Goal: Use online tool/utility: Utilize a website feature to perform a specific function

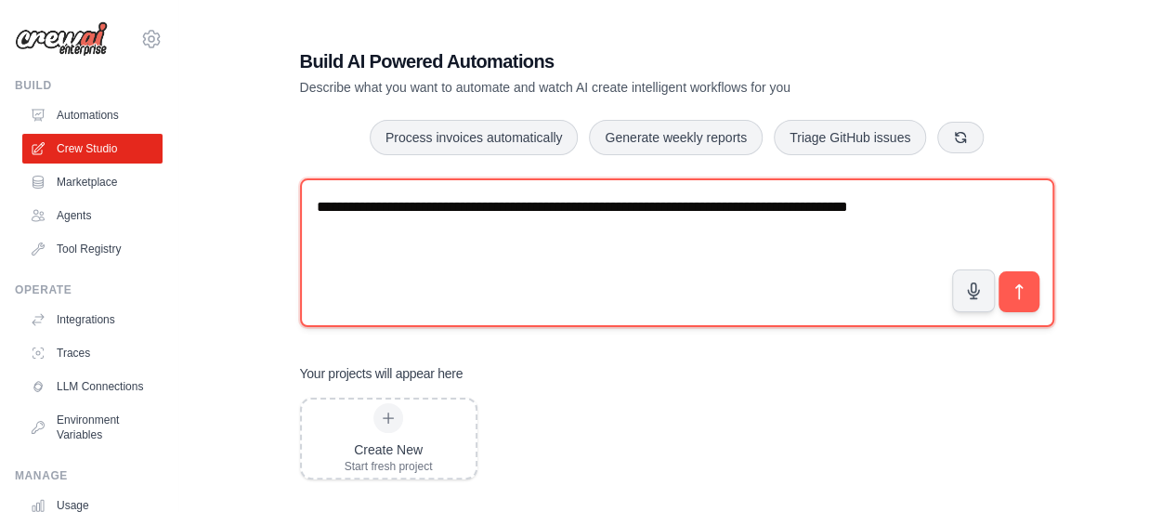
click at [941, 214] on textarea "**********" at bounding box center [677, 252] width 754 height 149
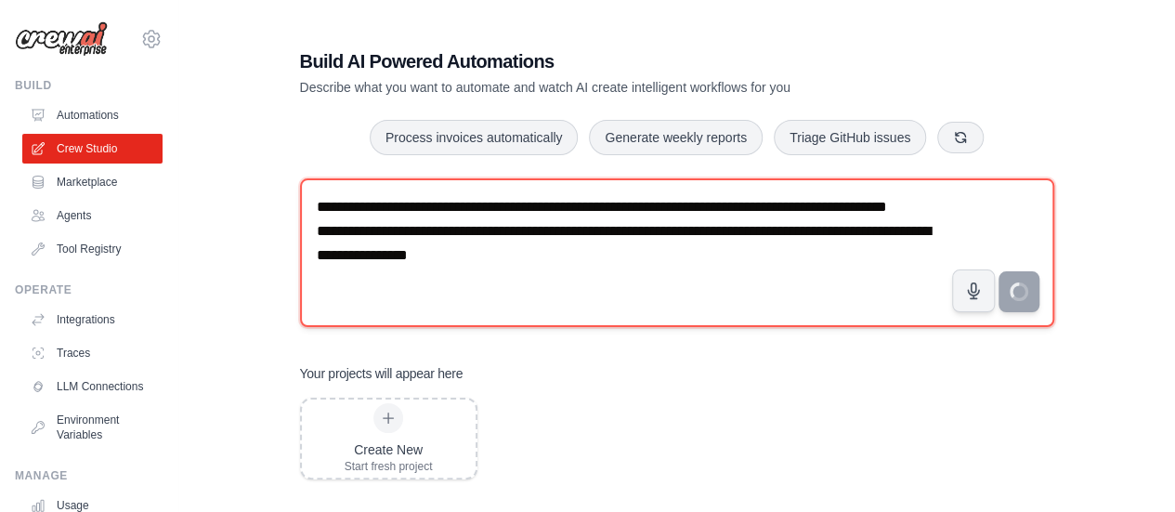
type textarea "**********"
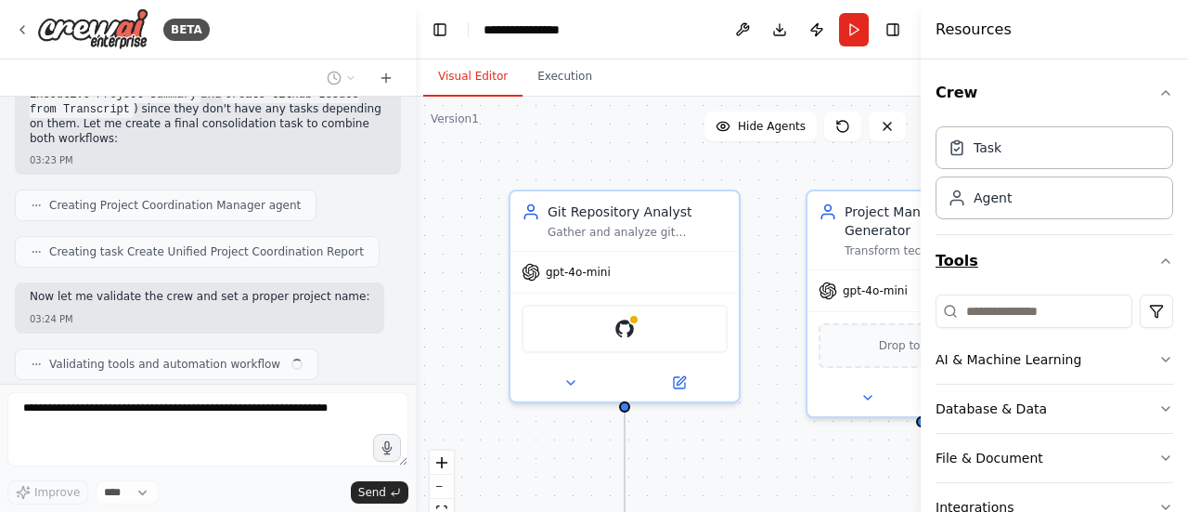
scroll to position [145, 0]
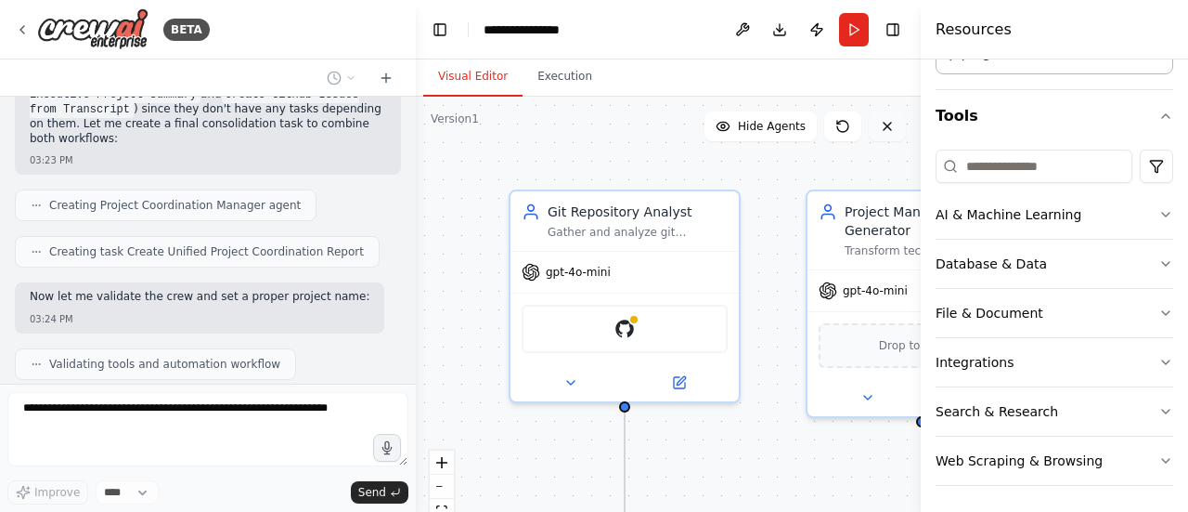
click at [895, 135] on button at bounding box center [887, 126] width 37 height 30
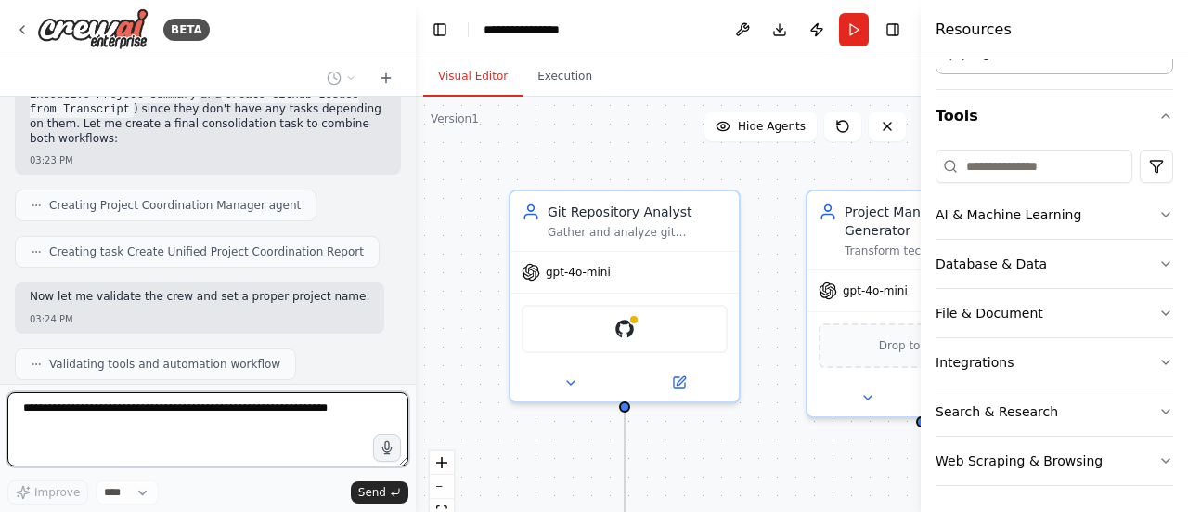
click at [970, 35] on h4 "Resources" at bounding box center [974, 30] width 76 height 22
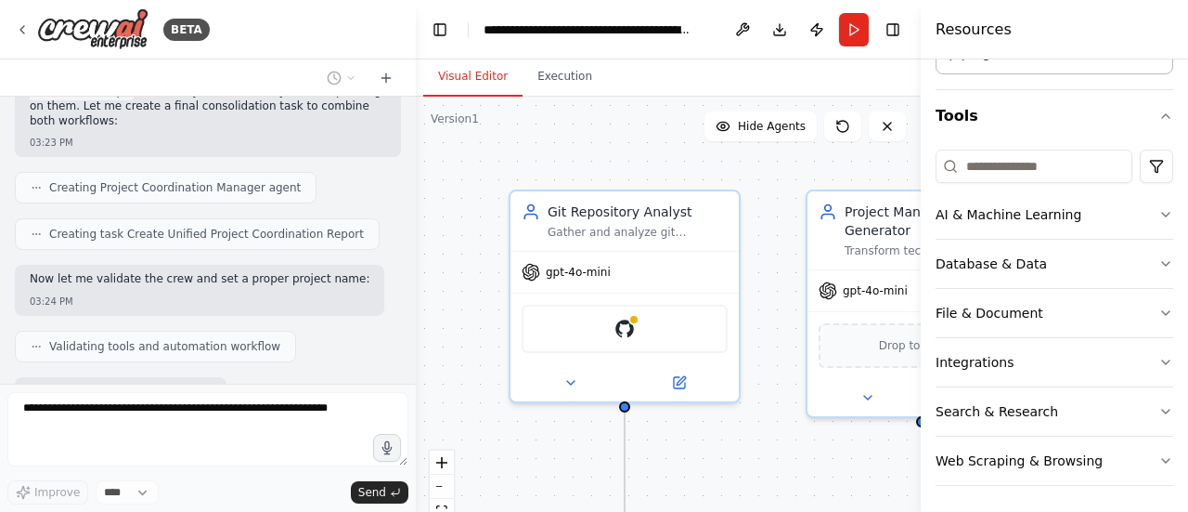
scroll to position [1673, 0]
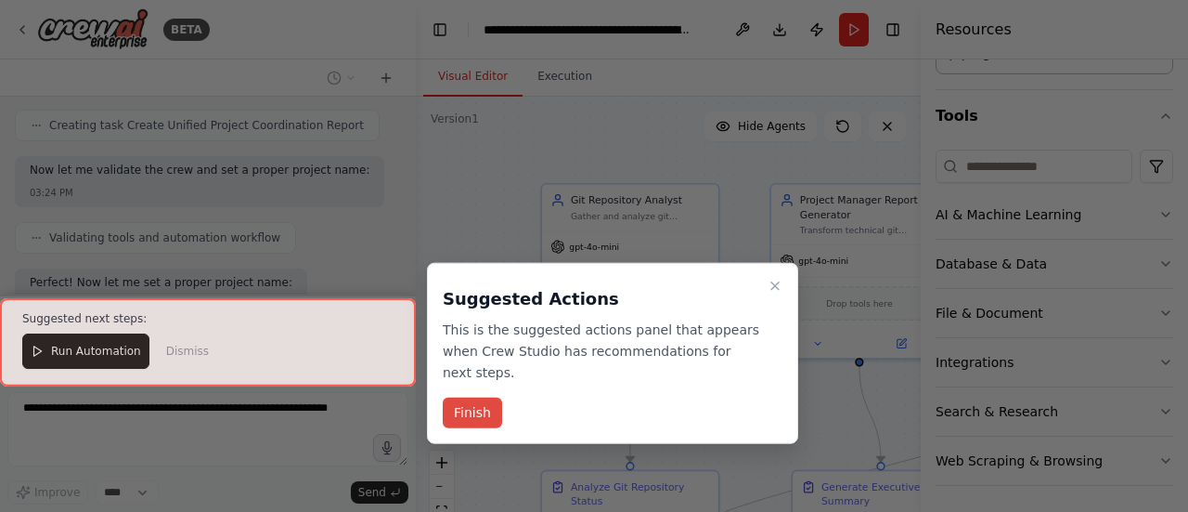
click at [479, 397] on button "Finish" at bounding box center [472, 412] width 59 height 31
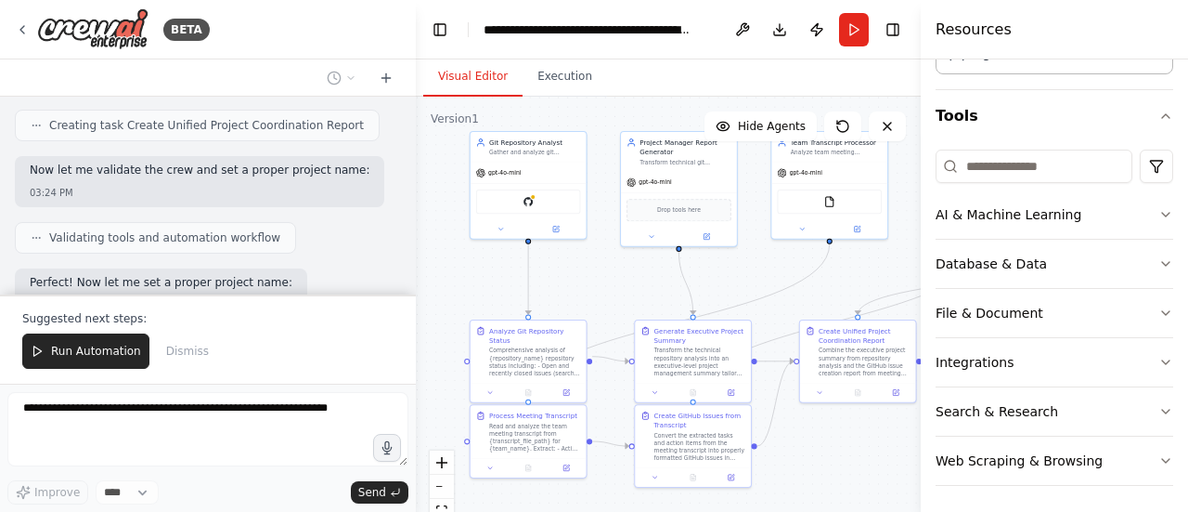
drag, startPoint x: 715, startPoint y: 395, endPoint x: 584, endPoint y: 270, distance: 180.6
click at [584, 270] on div ".deletable-edge-delete-btn { width: 20px; height: 20px; border: 0px solid #ffff…" at bounding box center [668, 329] width 505 height 464
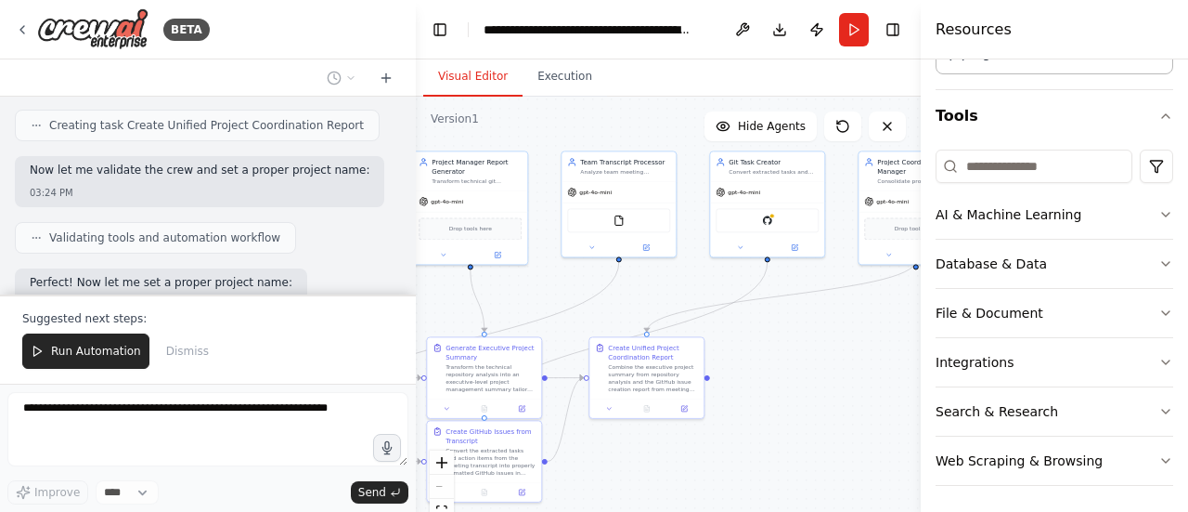
drag, startPoint x: 837, startPoint y: 475, endPoint x: 601, endPoint y: 502, distance: 237.4
click at [601, 502] on div ".deletable-edge-delete-btn { width: 20px; height: 20px; border: 0px solid #ffff…" at bounding box center [668, 329] width 505 height 464
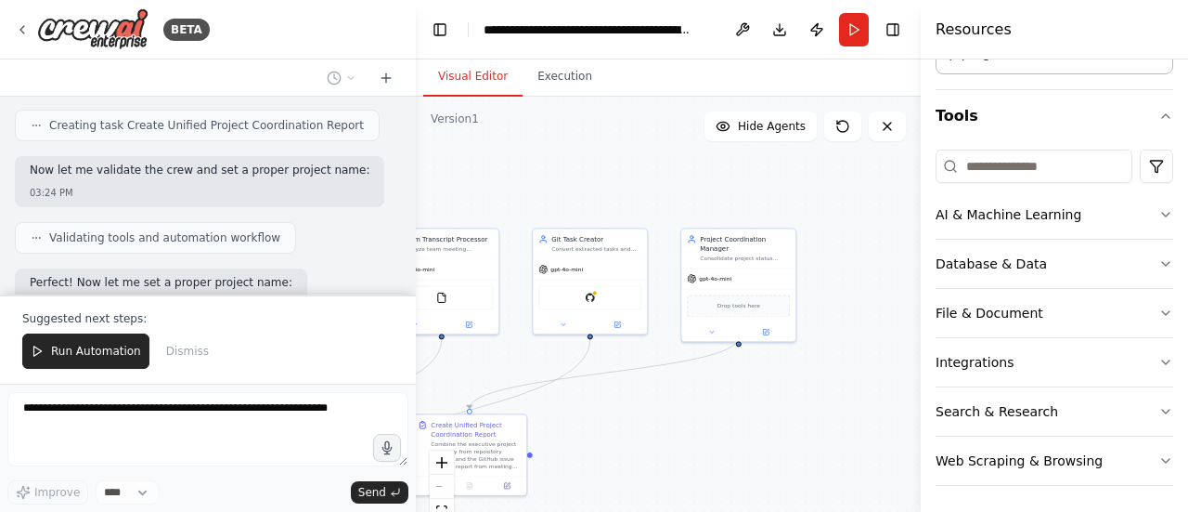
drag, startPoint x: 771, startPoint y: 383, endPoint x: 618, endPoint y: 448, distance: 165.6
click at [618, 448] on div ".deletable-edge-delete-btn { width: 20px; height: 20px; border: 0px solid #ffff…" at bounding box center [668, 329] width 505 height 464
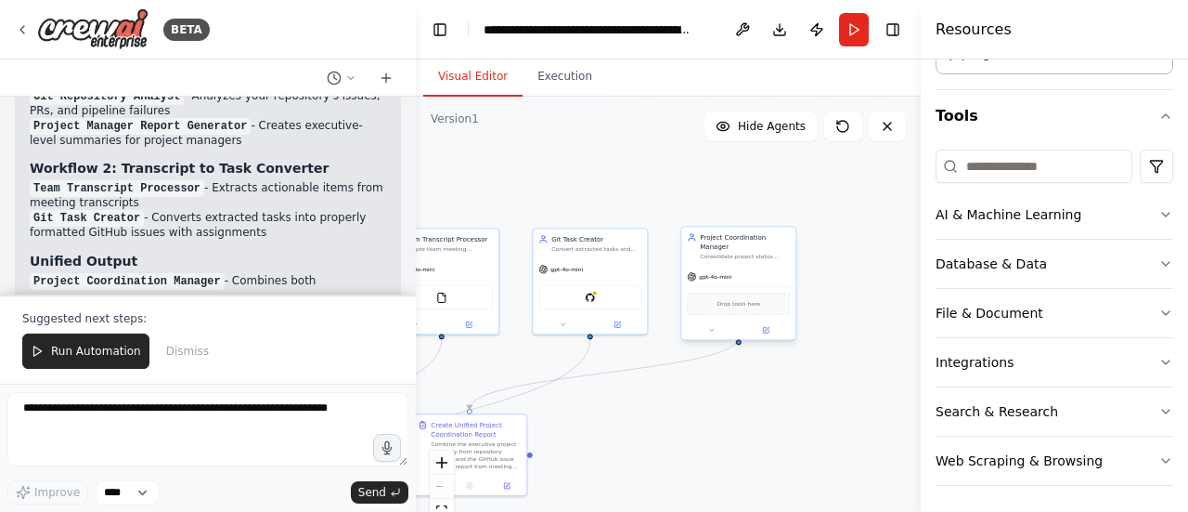
click at [713, 273] on div "gpt-4o-mini" at bounding box center [739, 276] width 114 height 20
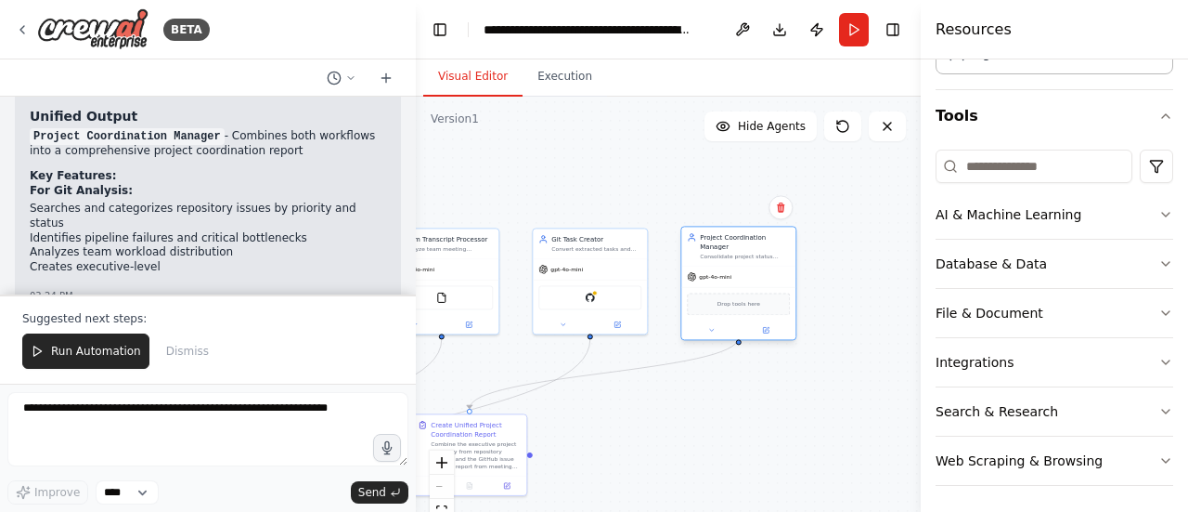
click at [713, 273] on div "gpt-4o-mini" at bounding box center [739, 276] width 114 height 20
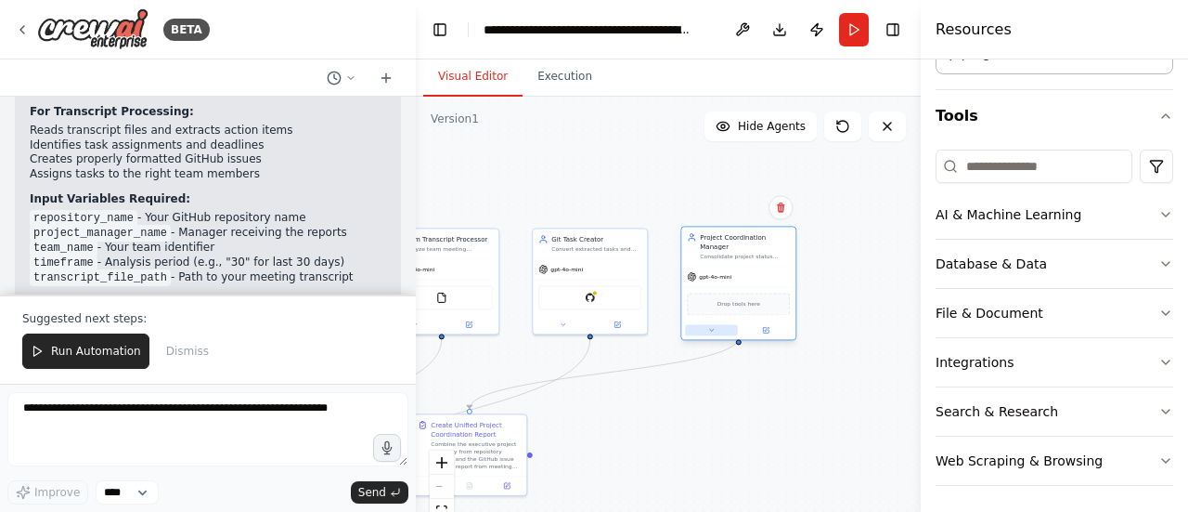
click at [713, 326] on icon at bounding box center [711, 329] width 7 height 7
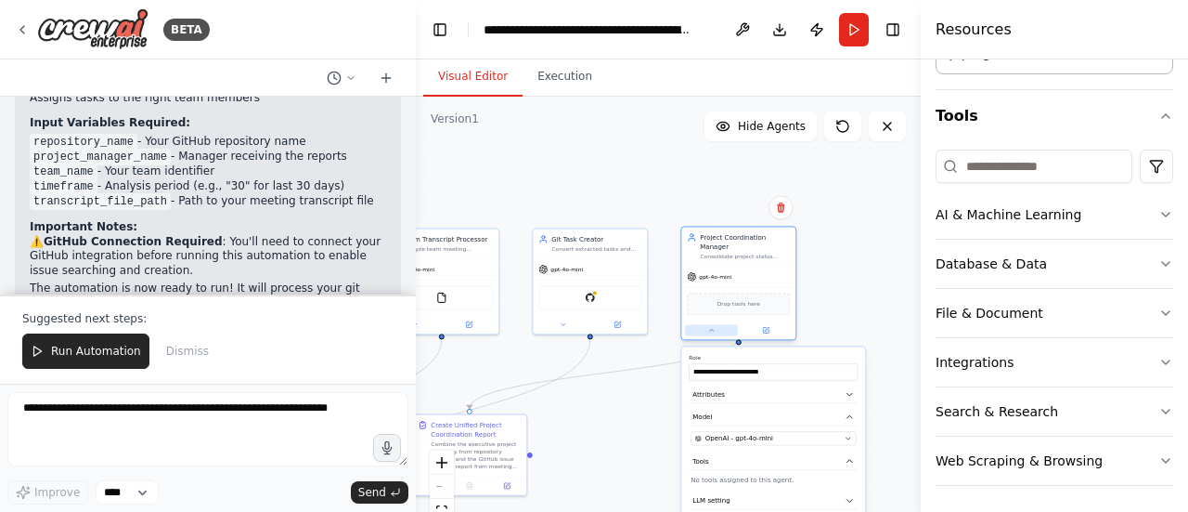
scroll to position [2483, 0]
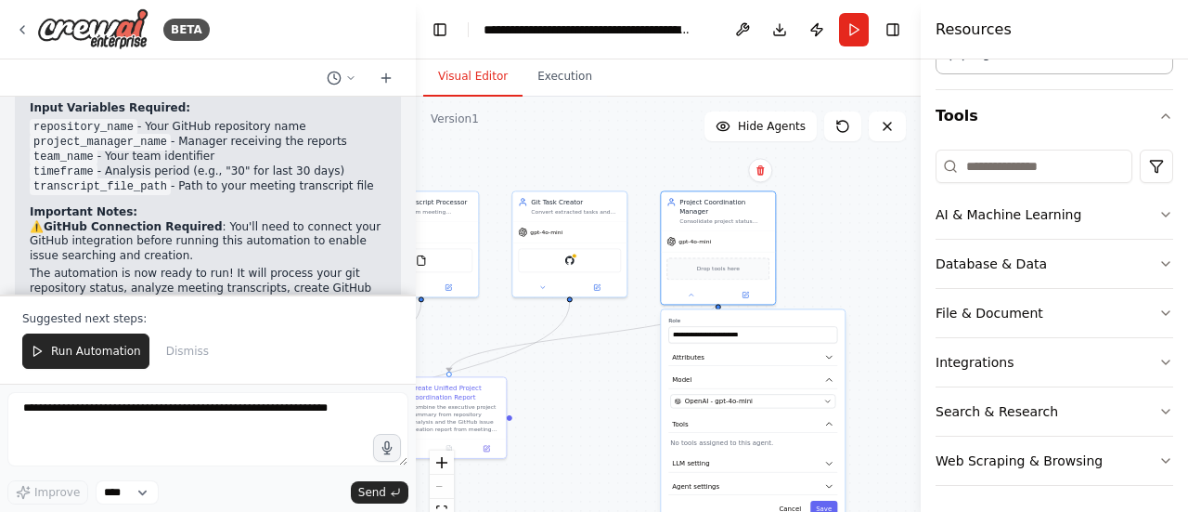
drag, startPoint x: 893, startPoint y: 380, endPoint x: 871, endPoint y: 339, distance: 46.5
click at [871, 339] on div ".deletable-edge-delete-btn { width: 20px; height: 20px; border: 0px solid #ffff…" at bounding box center [668, 329] width 505 height 464
click at [796, 451] on button "LLM setting" at bounding box center [751, 460] width 169 height 18
click at [791, 451] on button "LLM setting" at bounding box center [751, 460] width 169 height 18
click at [731, 474] on button "Agent settings" at bounding box center [751, 483] width 169 height 18
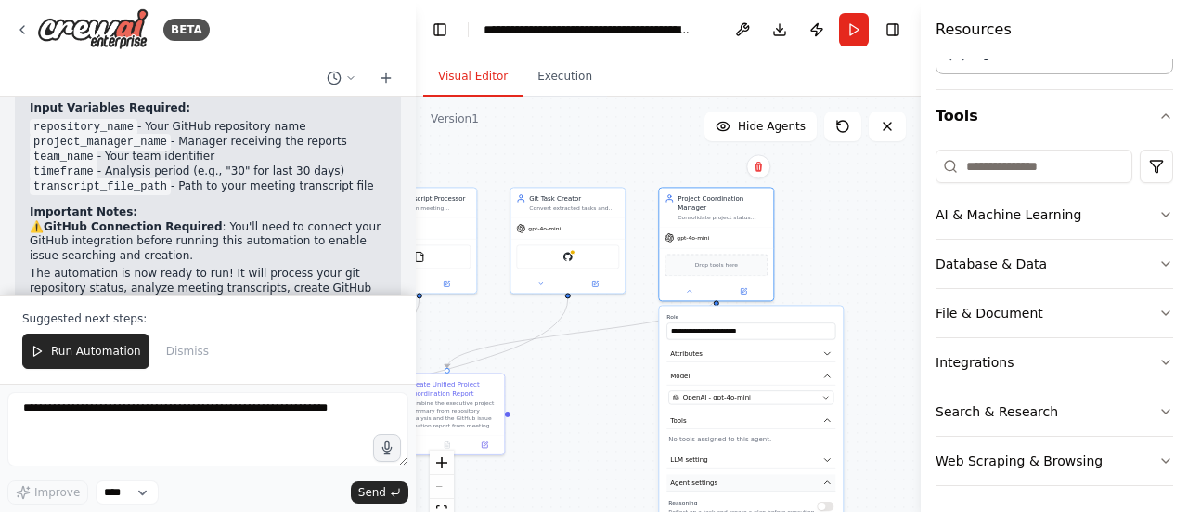
click at [731, 474] on button "Agent settings" at bounding box center [751, 483] width 169 height 18
click at [756, 393] on div "OpenAI - gpt-4o-mini" at bounding box center [746, 397] width 146 height 9
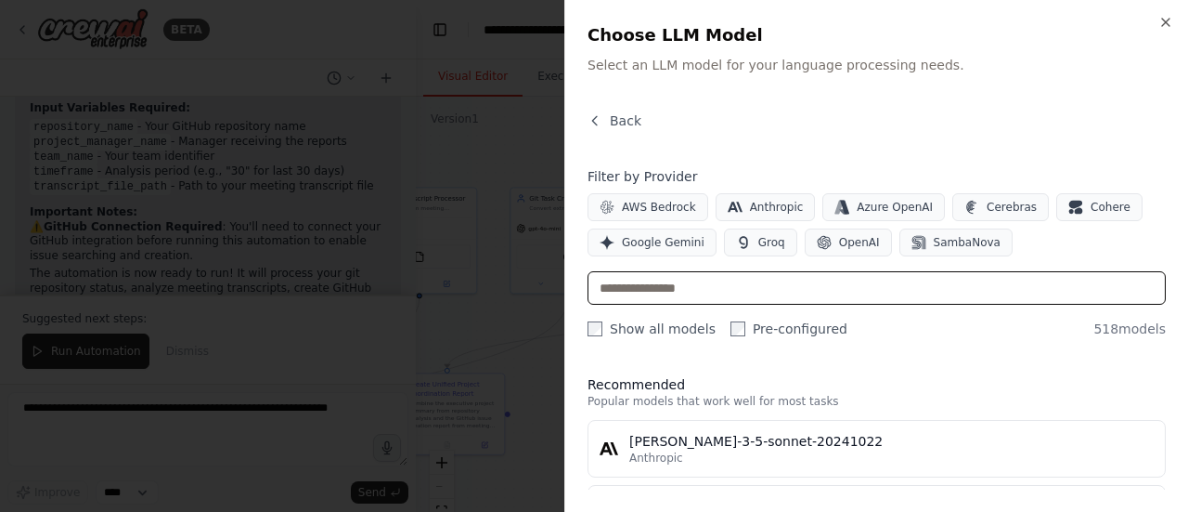
click at [794, 292] on input "text" at bounding box center [877, 287] width 578 height 33
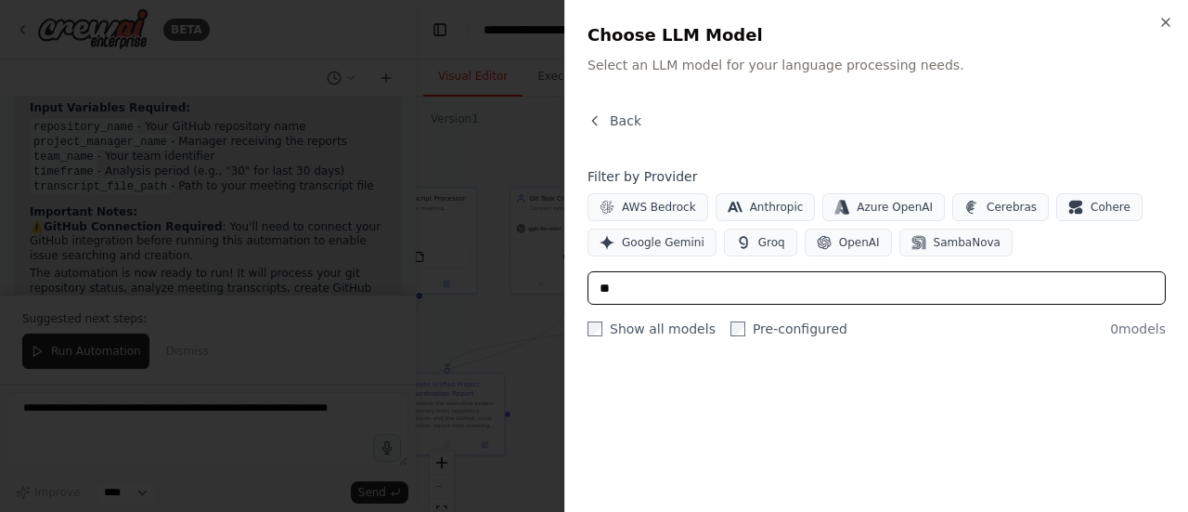
type input "*"
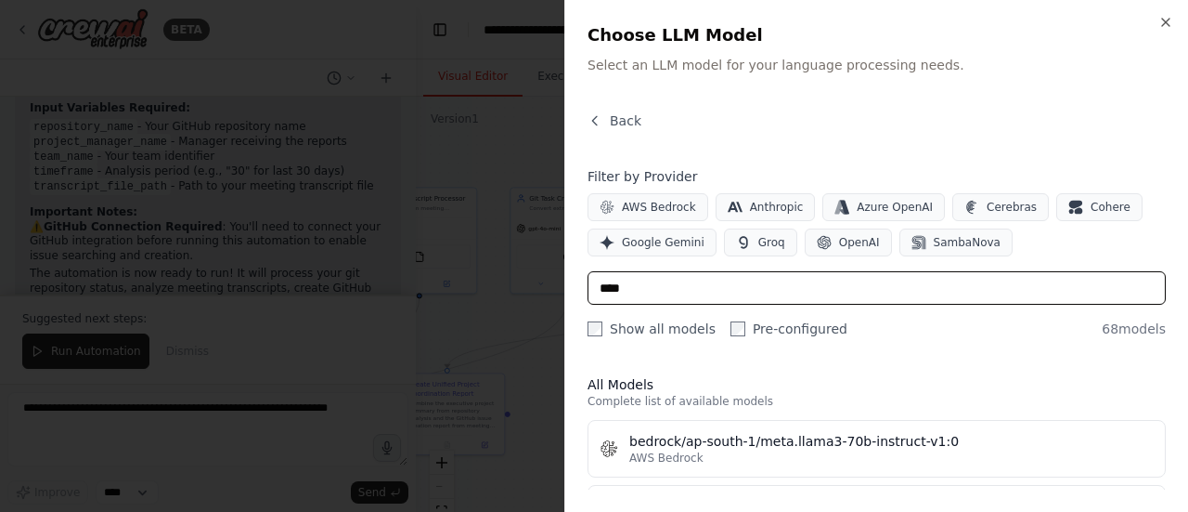
type input "*****"
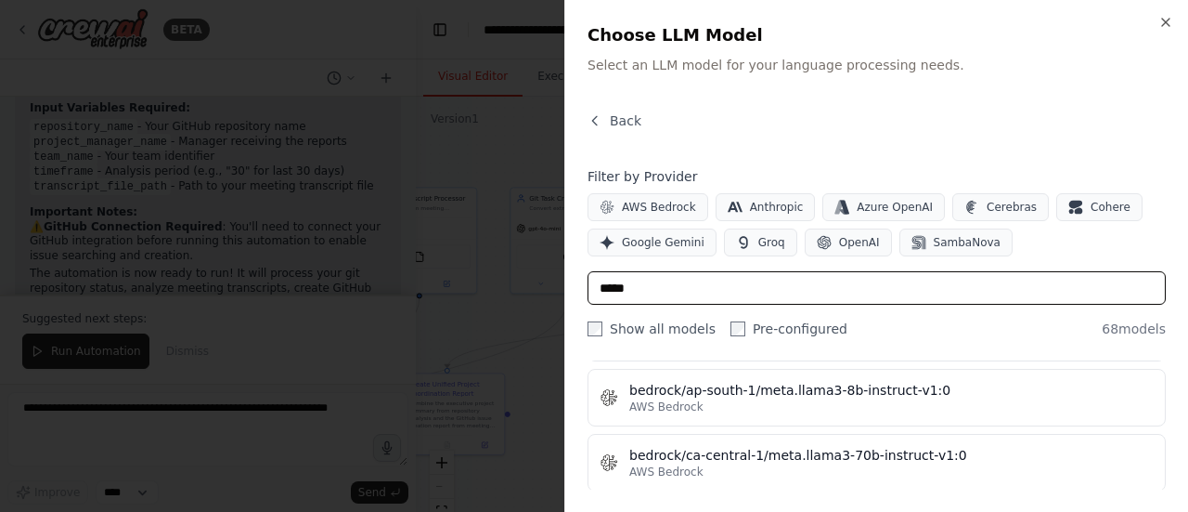
scroll to position [0, 0]
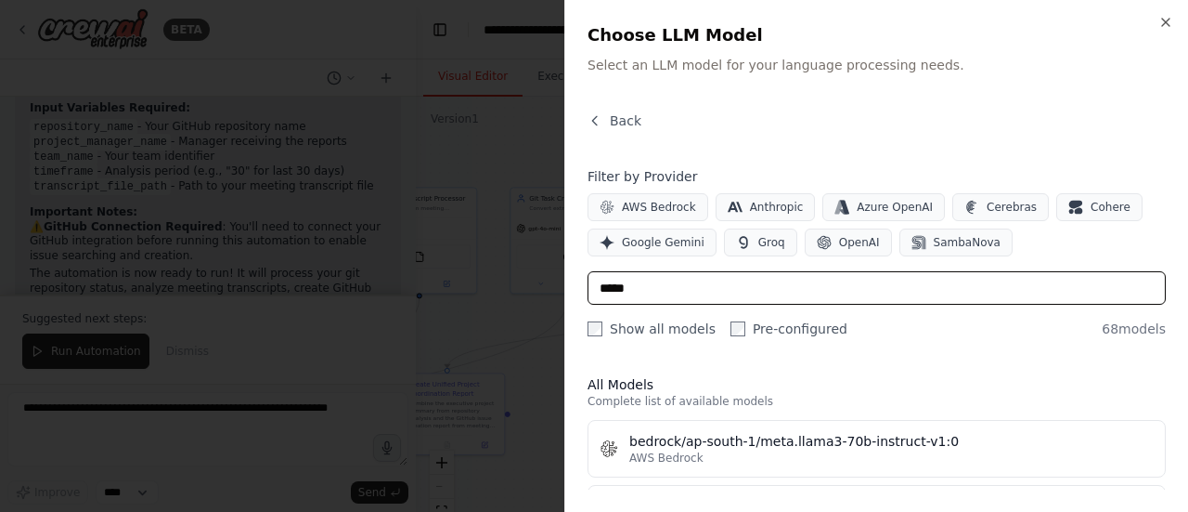
click at [669, 289] on input "*****" at bounding box center [877, 287] width 578 height 33
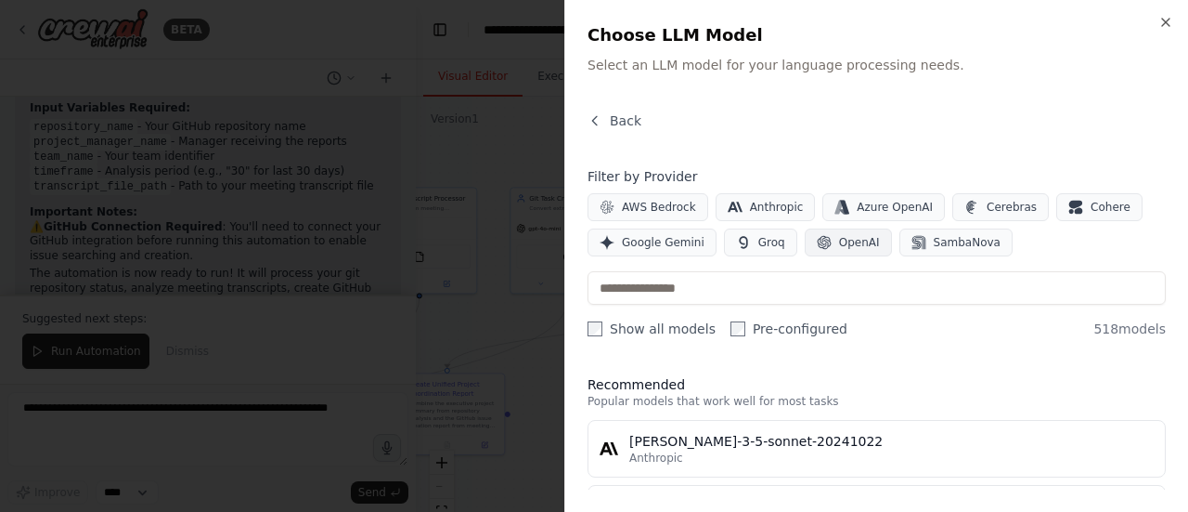
click at [820, 237] on button "OpenAI" at bounding box center [848, 242] width 87 height 28
click at [1163, 13] on div "Close Choose LLM Model Select an LLM model for your language processing needs. …" at bounding box center [877, 256] width 624 height 512
click at [1163, 23] on icon "button" at bounding box center [1166, 22] width 15 height 15
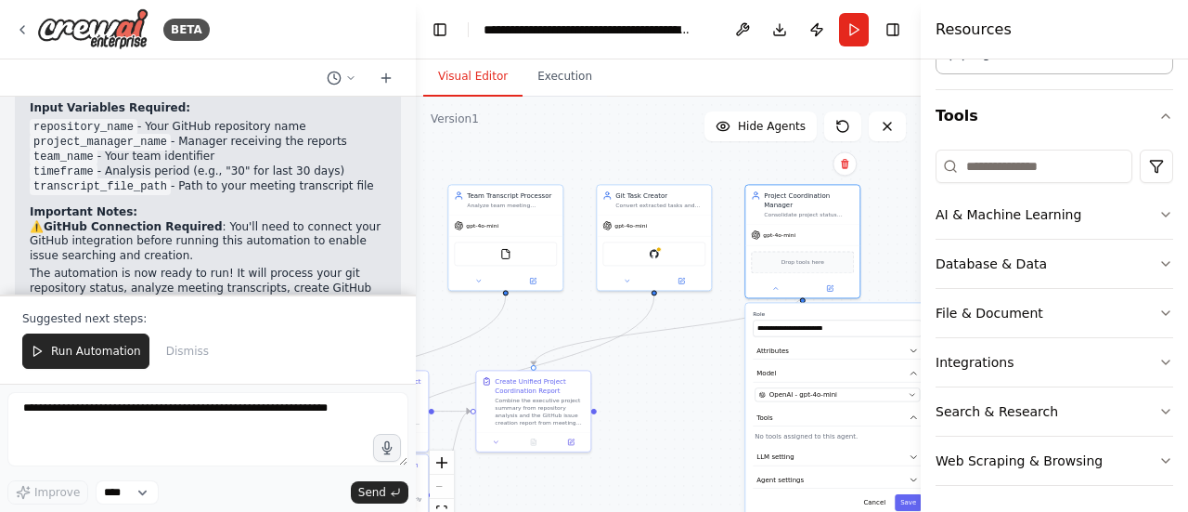
drag, startPoint x: 599, startPoint y: 407, endPoint x: 685, endPoint y: 404, distance: 86.4
click at [685, 404] on div ".deletable-edge-delete-btn { width: 20px; height: 20px; border: 0px solid #ffff…" at bounding box center [668, 329] width 505 height 464
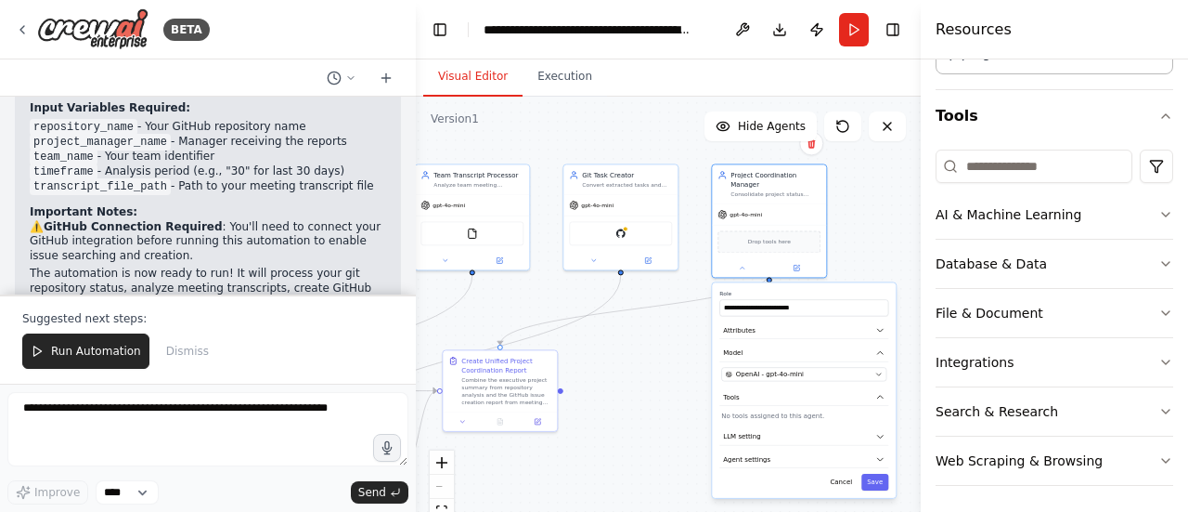
drag, startPoint x: 728, startPoint y: 369, endPoint x: 693, endPoint y: 345, distance: 42.2
click at [693, 345] on div ".deletable-edge-delete-btn { width: 20px; height: 20px; border: 0px solid #ffff…" at bounding box center [668, 329] width 505 height 464
click at [678, 354] on div ".deletable-edge-delete-btn { width: 20px; height: 20px; border: 0px solid #ffff…" at bounding box center [668, 329] width 505 height 464
click at [623, 201] on div "gpt-4o-mini" at bounding box center [619, 200] width 114 height 20
click at [597, 258] on button at bounding box center [591, 255] width 53 height 11
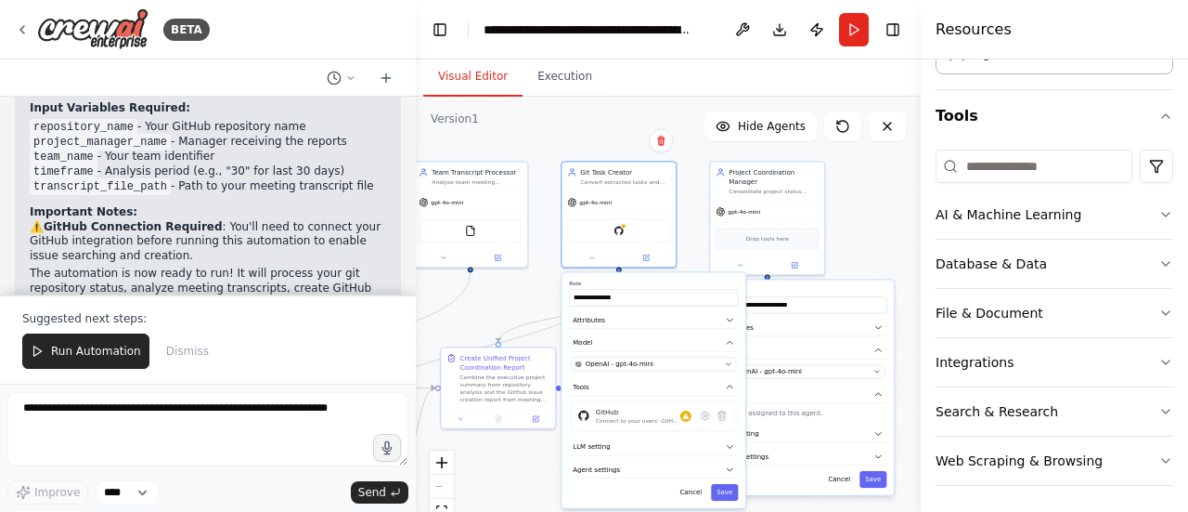
click at [916, 219] on button "Toggle Sidebar" at bounding box center [921, 256] width 15 height 512
click at [780, 200] on div "gpt-4o-mini" at bounding box center [767, 210] width 114 height 20
click at [852, 213] on div ".deletable-edge-delete-btn { width: 20px; height: 20px; border: 0px solid #ffff…" at bounding box center [668, 329] width 505 height 464
click at [848, 481] on div "**********" at bounding box center [802, 386] width 184 height 215
click at [848, 472] on button "Cancel" at bounding box center [839, 479] width 33 height 17
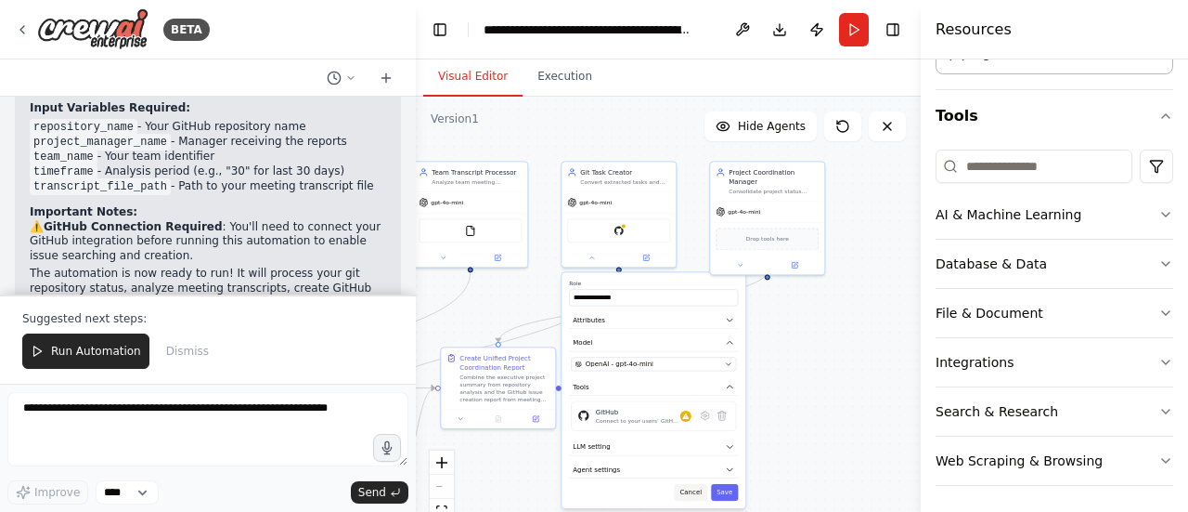
click at [698, 487] on button "Cancel" at bounding box center [690, 492] width 33 height 17
click at [623, 231] on img at bounding box center [619, 228] width 11 height 11
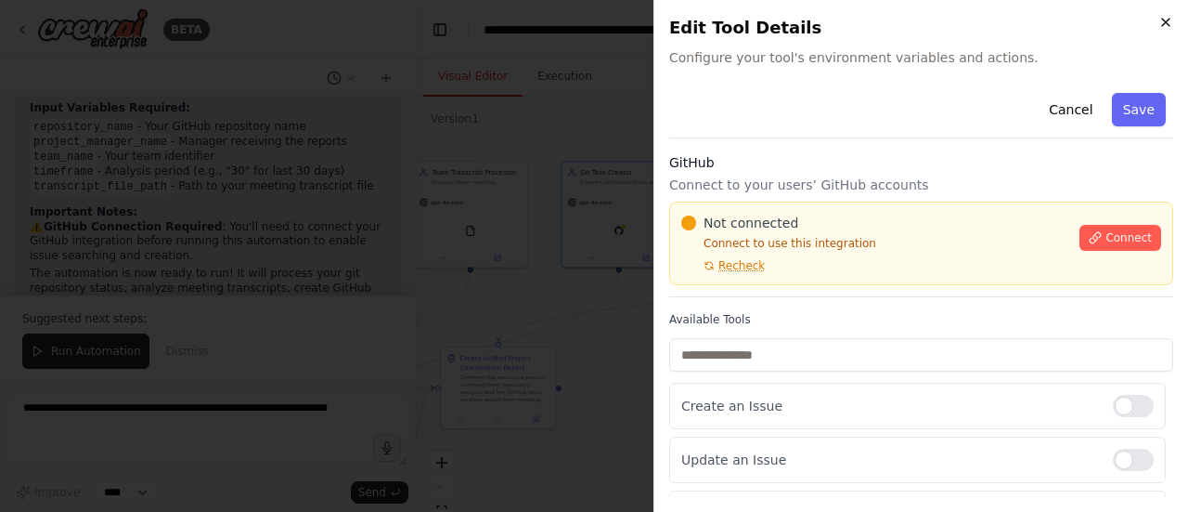
click at [1160, 18] on icon "button" at bounding box center [1166, 22] width 15 height 15
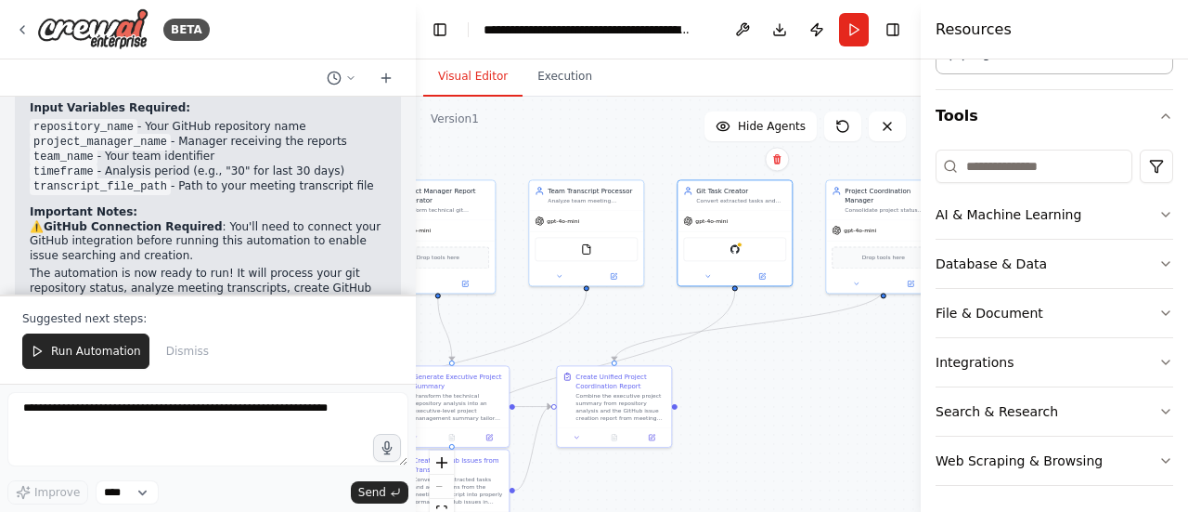
drag, startPoint x: 678, startPoint y: 334, endPoint x: 793, endPoint y: 352, distance: 116.5
click at [793, 352] on div ".deletable-edge-delete-btn { width: 20px; height: 20px; border: 0px solid #ffff…" at bounding box center [668, 329] width 505 height 464
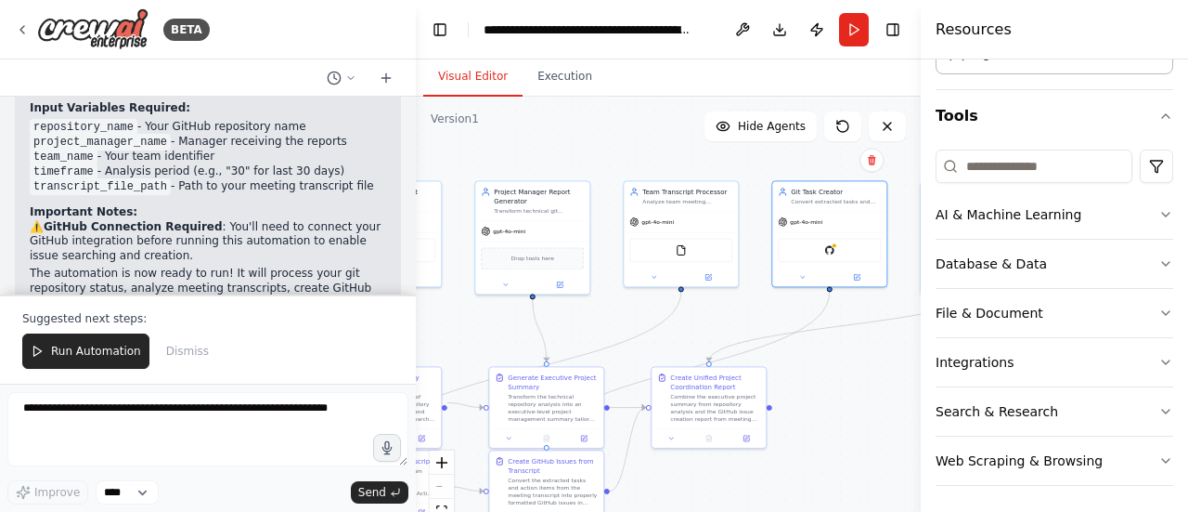
drag, startPoint x: 628, startPoint y: 305, endPoint x: 724, endPoint y: 304, distance: 96.6
click at [724, 304] on div ".deletable-edge-delete-btn { width: 20px; height: 20px; border: 0px solid #ffff…" at bounding box center [668, 329] width 505 height 464
click at [667, 272] on button at bounding box center [655, 271] width 53 height 11
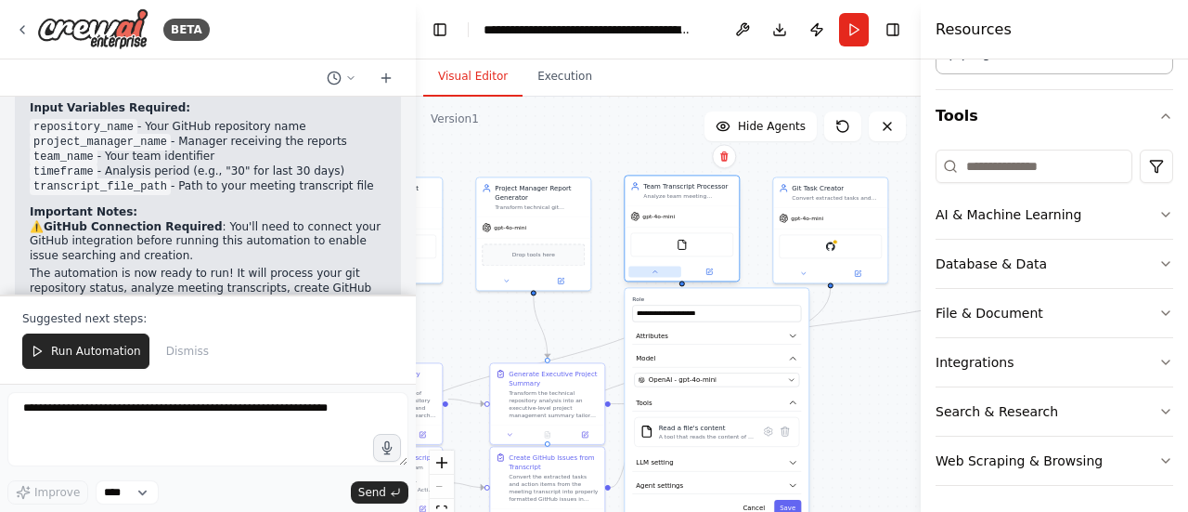
click at [667, 272] on button at bounding box center [655, 271] width 53 height 11
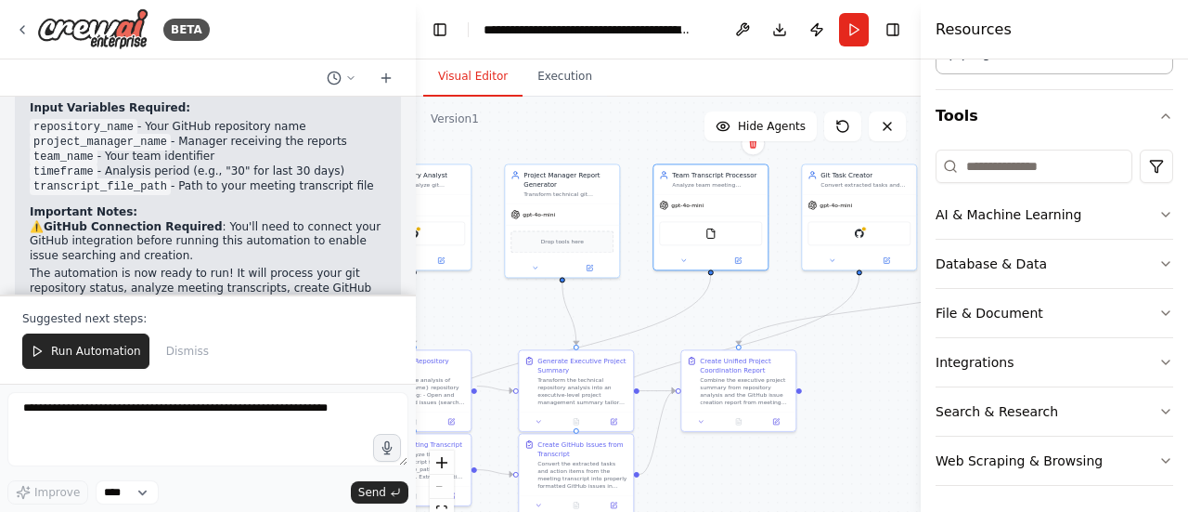
drag, startPoint x: 714, startPoint y: 306, endPoint x: 743, endPoint y: 293, distance: 31.6
click at [743, 293] on div ".deletable-edge-delete-btn { width: 20px; height: 20px; border: 0px solid #ffff…" at bounding box center [668, 329] width 505 height 464
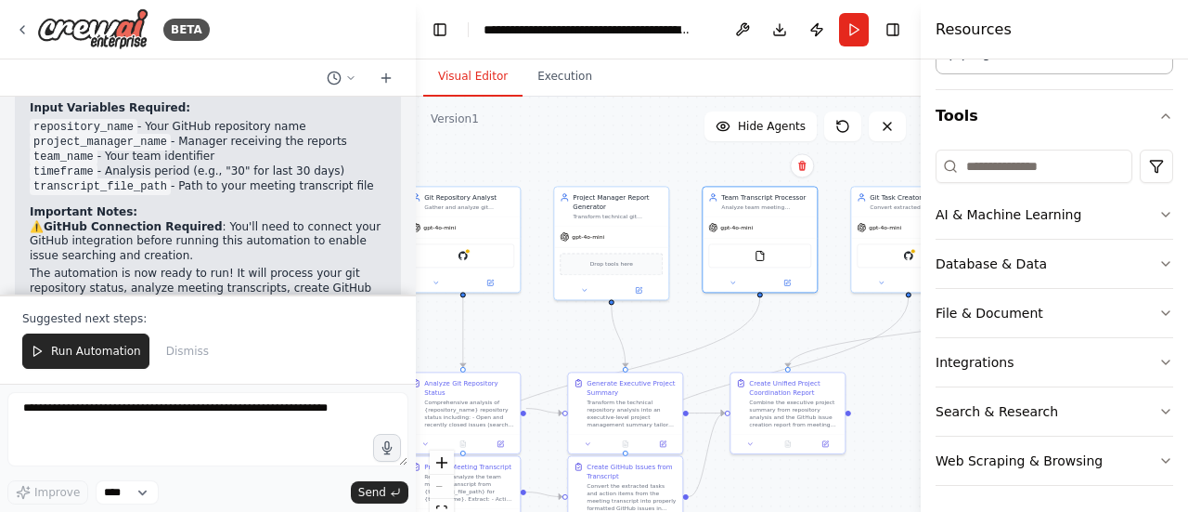
drag, startPoint x: 725, startPoint y: 298, endPoint x: 774, endPoint y: 320, distance: 54.0
click at [774, 320] on div ".deletable-edge-delete-btn { width: 20px; height: 20px; border: 0px solid #ffff…" at bounding box center [668, 329] width 505 height 464
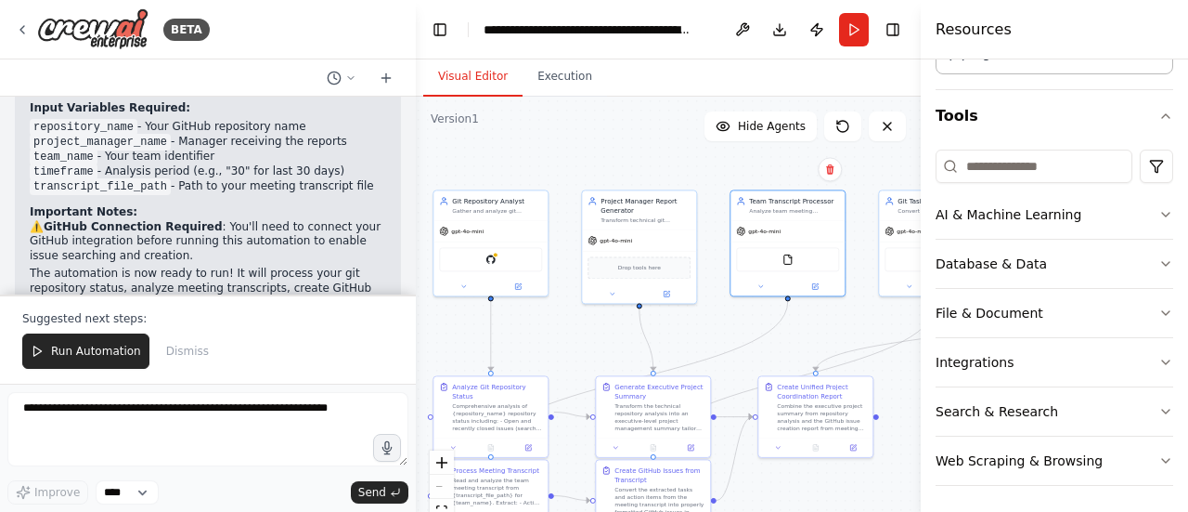
drag, startPoint x: 686, startPoint y: 310, endPoint x: 714, endPoint y: 314, distance: 28.1
click at [714, 314] on div ".deletable-edge-delete-btn { width: 20px; height: 20px; border: 0px solid #ffff…" at bounding box center [668, 329] width 505 height 464
click at [617, 246] on div "gpt-4o-mini" at bounding box center [639, 238] width 114 height 20
click at [628, 242] on div "gpt-4o-mini" at bounding box center [610, 238] width 45 height 9
click at [622, 294] on button at bounding box center [612, 291] width 53 height 11
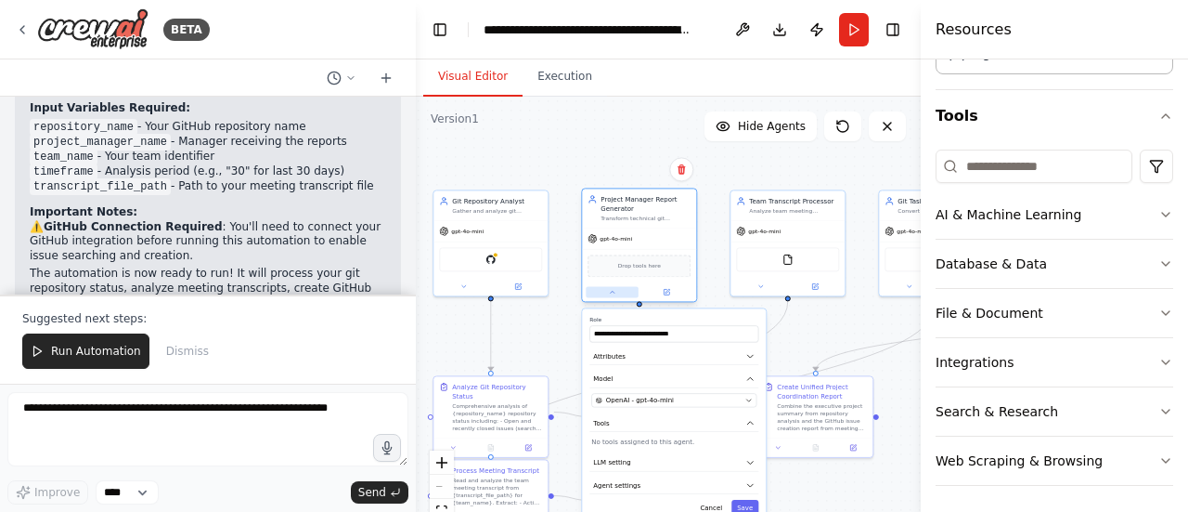
click at [622, 294] on button at bounding box center [612, 291] width 53 height 11
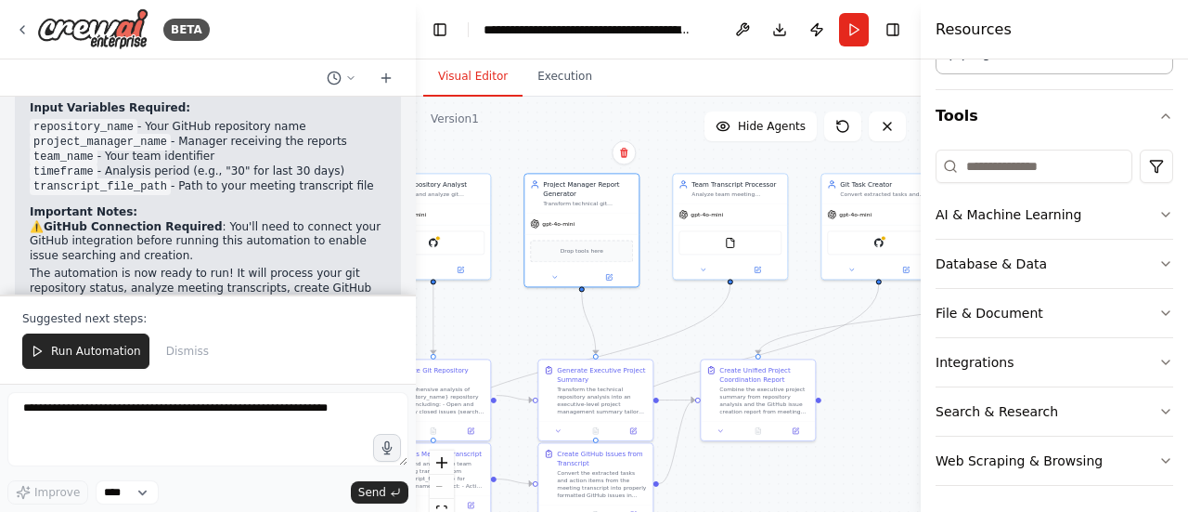
drag, startPoint x: 685, startPoint y: 328, endPoint x: 628, endPoint y: 311, distance: 59.9
click at [628, 311] on div ".deletable-edge-delete-btn { width: 20px; height: 20px; border: 0px solid #ffff…" at bounding box center [668, 329] width 505 height 464
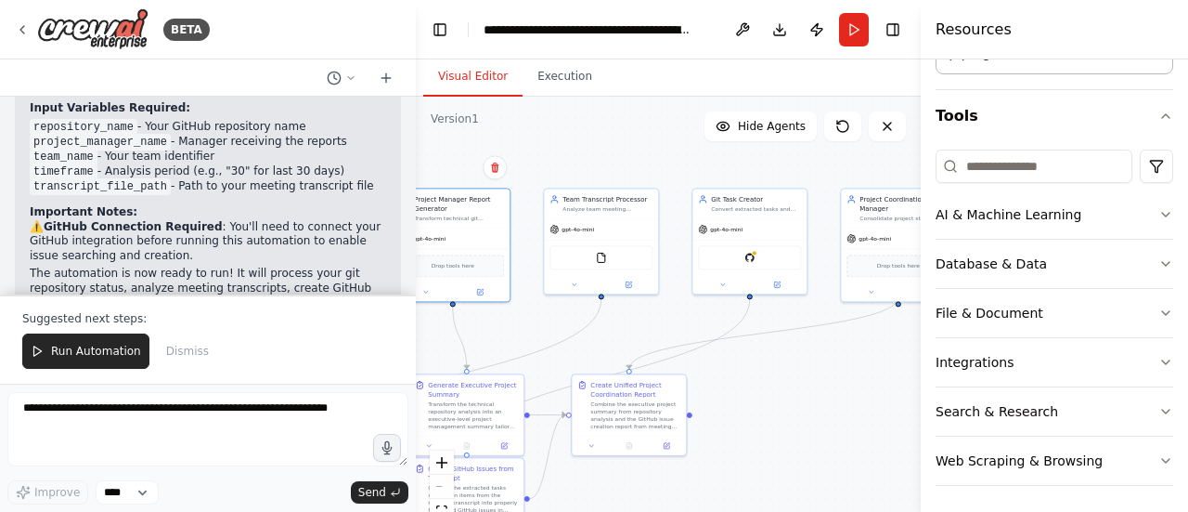
drag, startPoint x: 676, startPoint y: 302, endPoint x: 547, endPoint y: 317, distance: 129.9
click at [547, 317] on div ".deletable-edge-delete-btn { width: 20px; height: 20px; border: 0px solid #ffff…" at bounding box center [668, 329] width 505 height 464
click at [635, 214] on div "Team Transcript Processor Analyze team meeting transcripts and extract actionab…" at bounding box center [601, 202] width 114 height 30
click at [605, 257] on img at bounding box center [601, 255] width 11 height 11
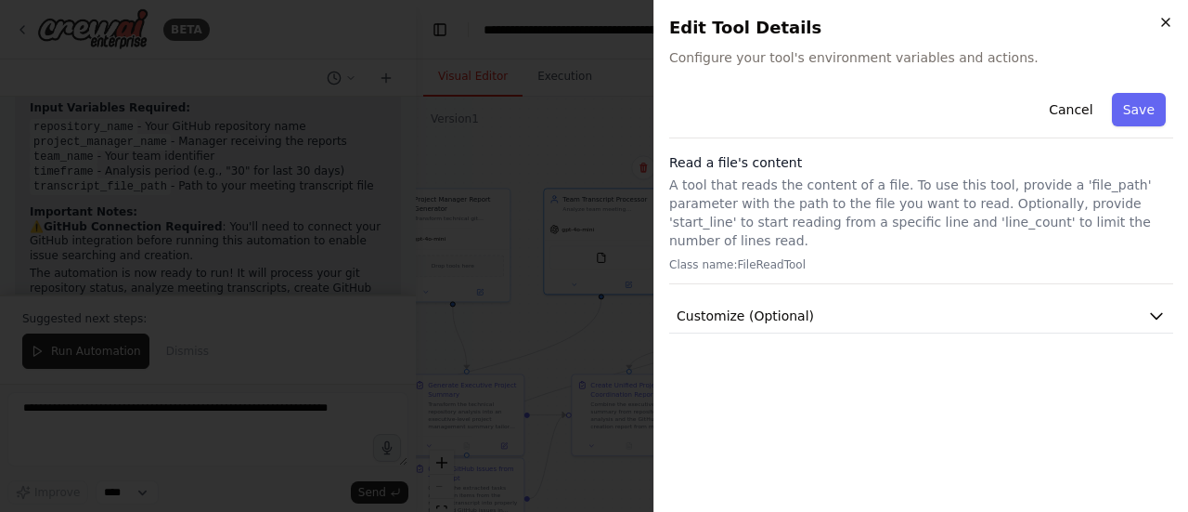
click at [1168, 22] on icon "button" at bounding box center [1166, 22] width 15 height 15
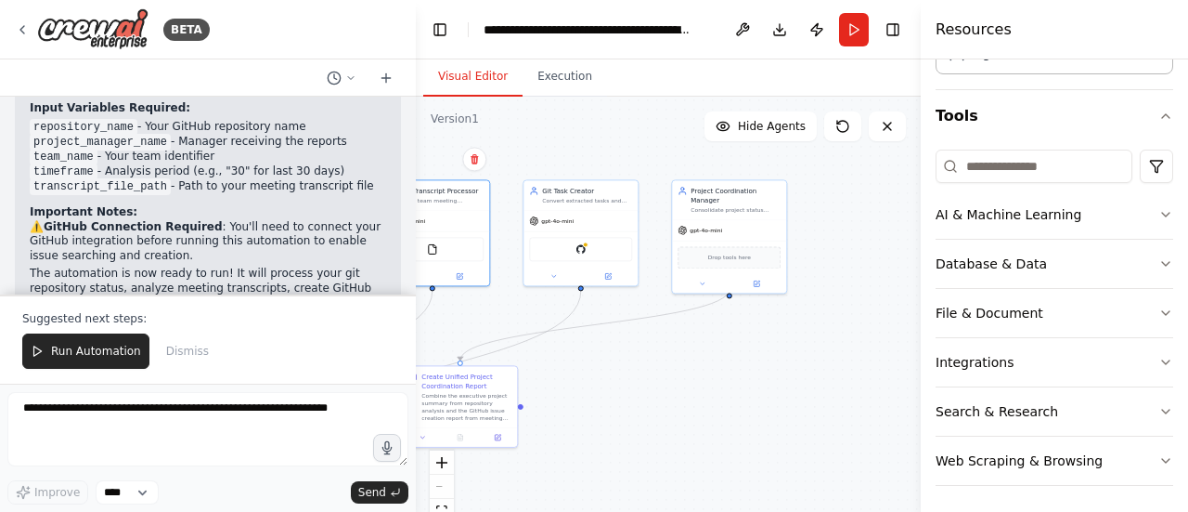
drag, startPoint x: 826, startPoint y: 341, endPoint x: 662, endPoint y: 330, distance: 164.7
click at [662, 330] on div ".deletable-edge-delete-btn { width: 20px; height: 20px; border: 0px solid #ffff…" at bounding box center [668, 329] width 505 height 464
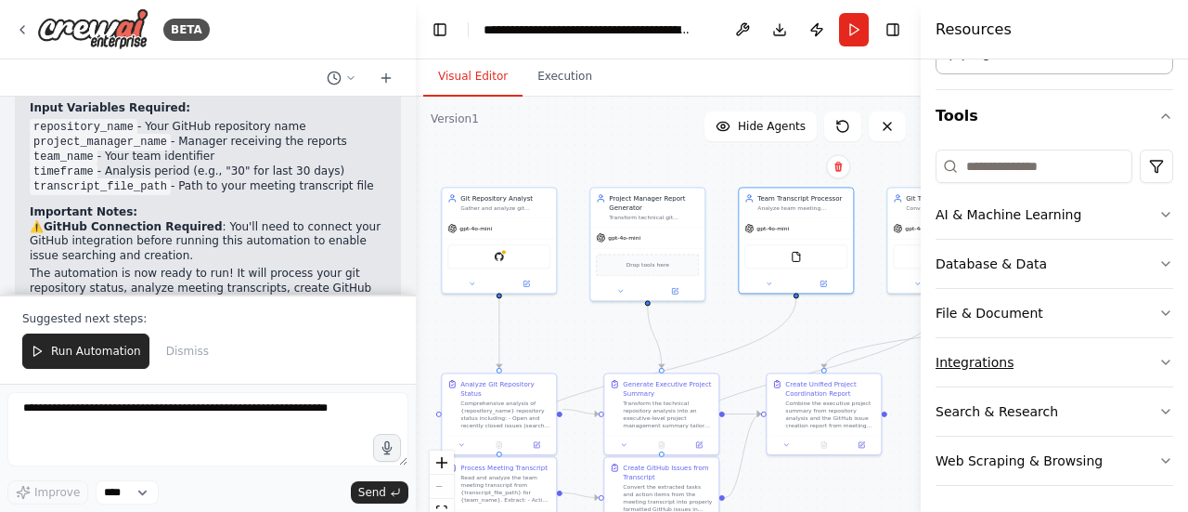
drag, startPoint x: 590, startPoint y: 357, endPoint x: 949, endPoint y: 365, distance: 359.4
click at [949, 365] on div "BETA process the git tasks , issues , and pipelines failed , all and generate s…" at bounding box center [594, 256] width 1188 height 512
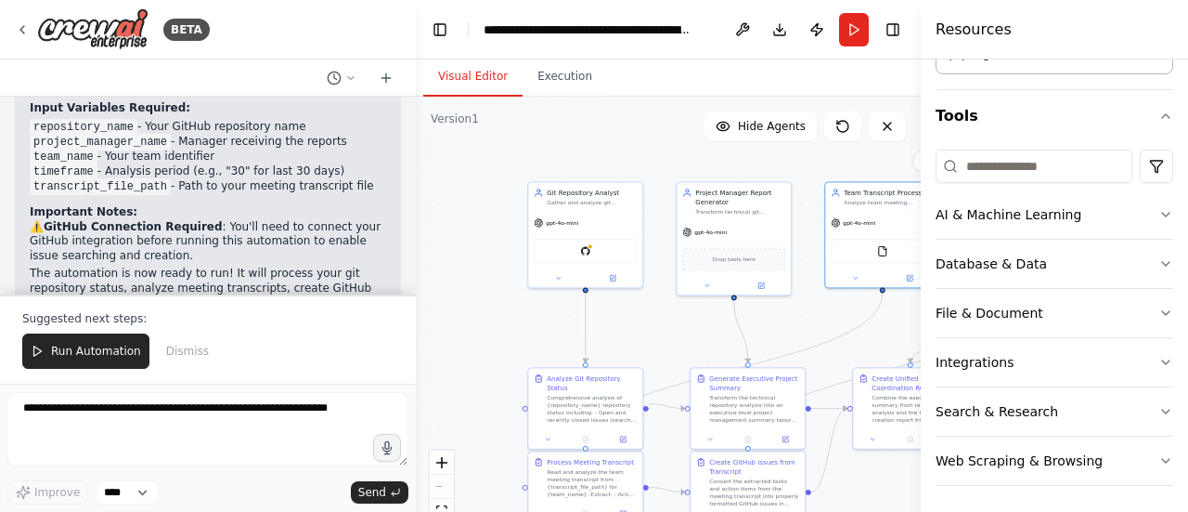
drag, startPoint x: 722, startPoint y: 323, endPoint x: 809, endPoint y: 320, distance: 86.4
click at [809, 320] on div ".deletable-edge-delete-btn { width: 20px; height: 20px; border: 0px solid #ffff…" at bounding box center [668, 329] width 505 height 464
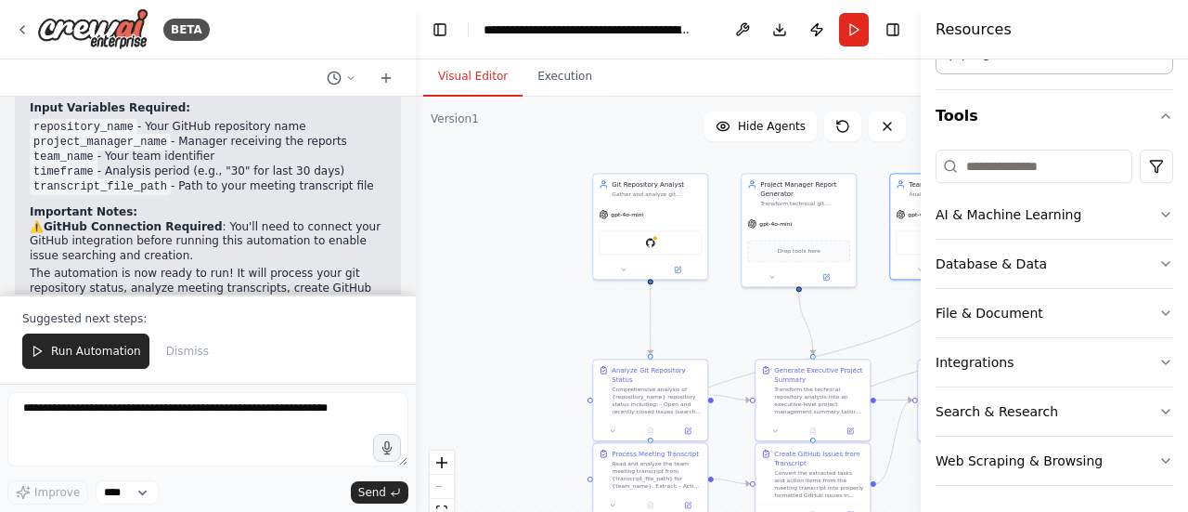
drag, startPoint x: 665, startPoint y: 317, endPoint x: 729, endPoint y: 305, distance: 65.0
click at [729, 305] on div ".deletable-edge-delete-btn { width: 20px; height: 20px; border: 0px solid #ffff…" at bounding box center [668, 329] width 505 height 464
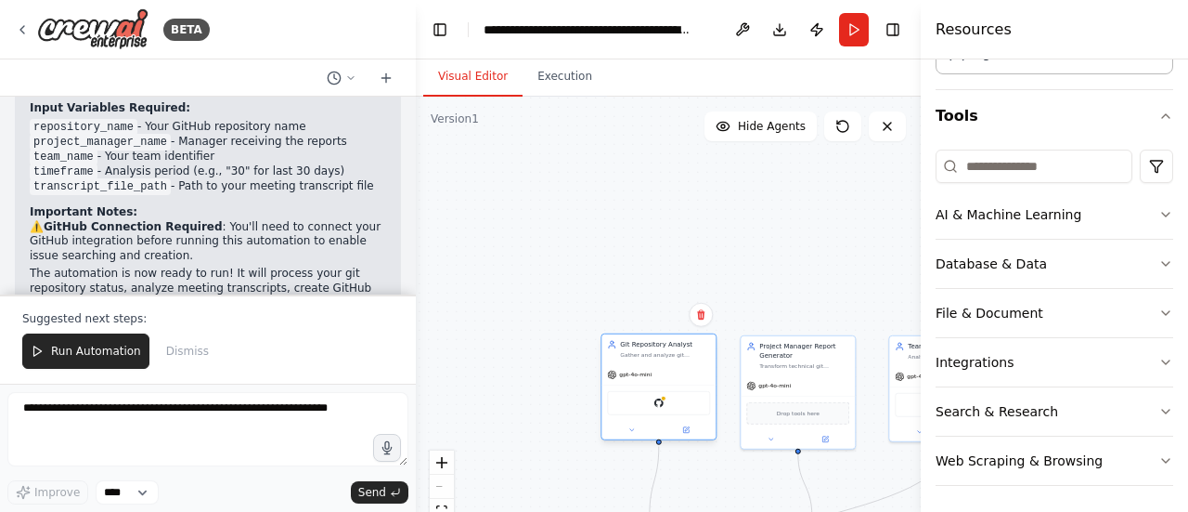
drag, startPoint x: 635, startPoint y: 193, endPoint x: 646, endPoint y: 361, distance: 168.4
click at [646, 361] on div "Git Repository Analyst Gather and analyze git repository data including issues,…" at bounding box center [659, 349] width 114 height 30
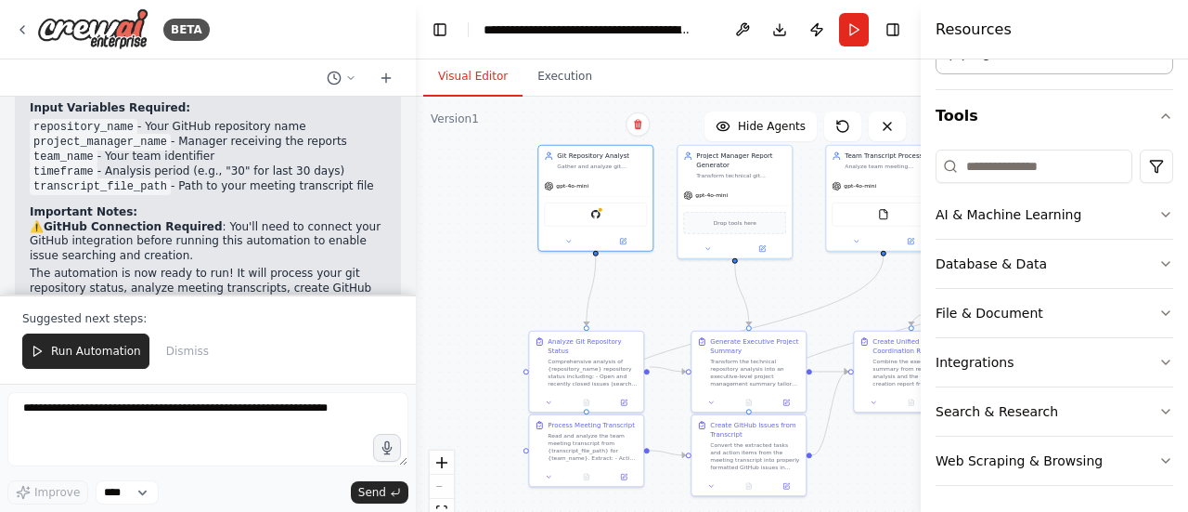
drag, startPoint x: 553, startPoint y: 350, endPoint x: 490, endPoint y: 160, distance: 200.5
click at [490, 160] on div ".deletable-edge-delete-btn { width: 20px; height: 20px; border: 0px solid #ffff…" at bounding box center [668, 329] width 505 height 464
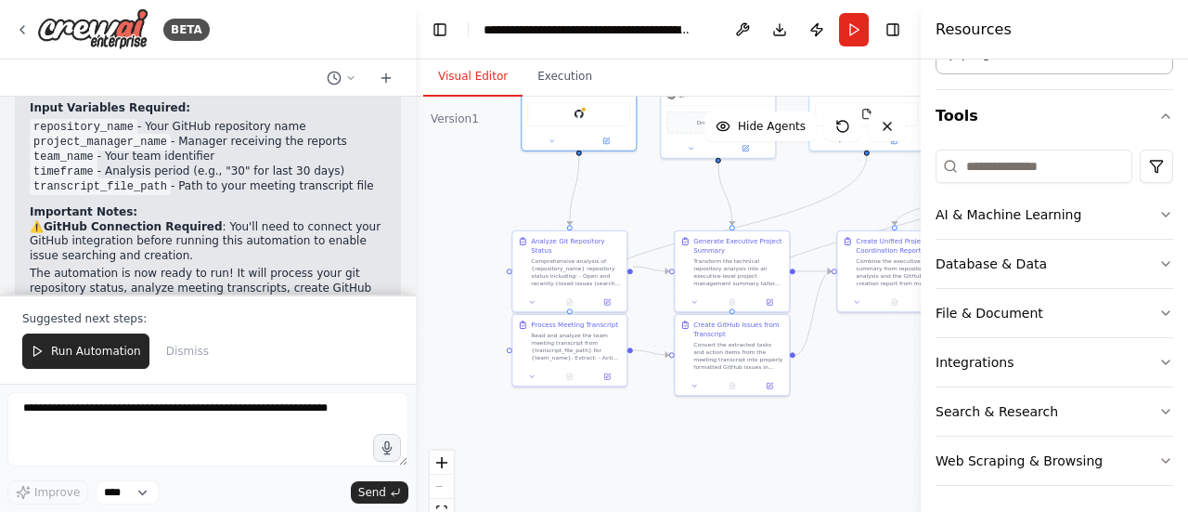
drag, startPoint x: 496, startPoint y: 296, endPoint x: 479, endPoint y: 196, distance: 101.7
click at [479, 196] on div ".deletable-edge-delete-btn { width: 20px; height: 20px; border: 0px solid #ffff…" at bounding box center [668, 329] width 505 height 464
click at [566, 353] on div "Read and analyze the team meeting transcript from {transcript_file_path} for {t…" at bounding box center [576, 345] width 90 height 30
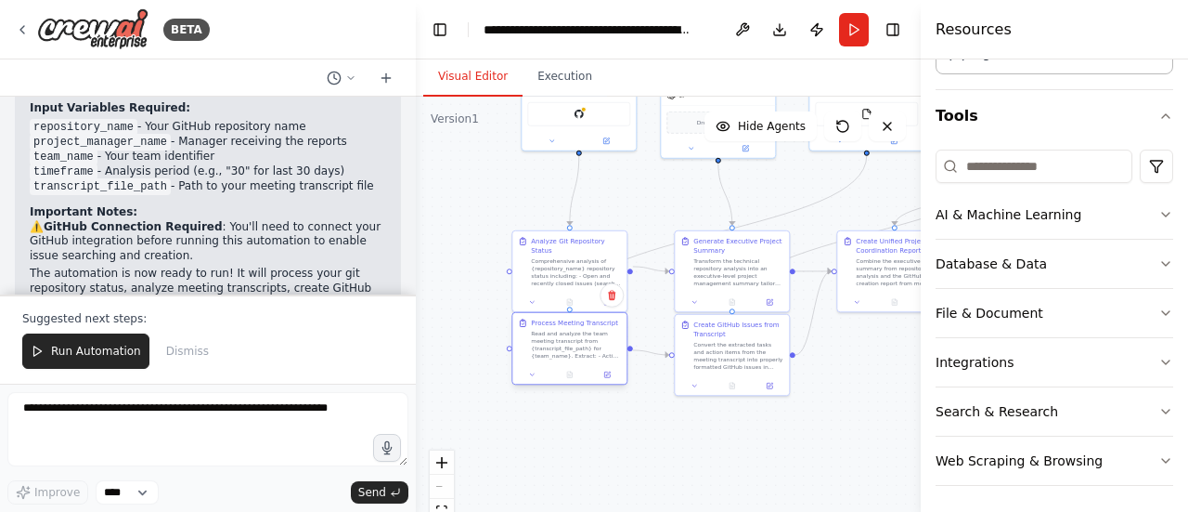
click at [566, 353] on div "Read and analyze the team meeting transcript from {transcript_file_path} for {t…" at bounding box center [576, 345] width 90 height 30
click at [856, 31] on button "Run" at bounding box center [854, 29] width 30 height 33
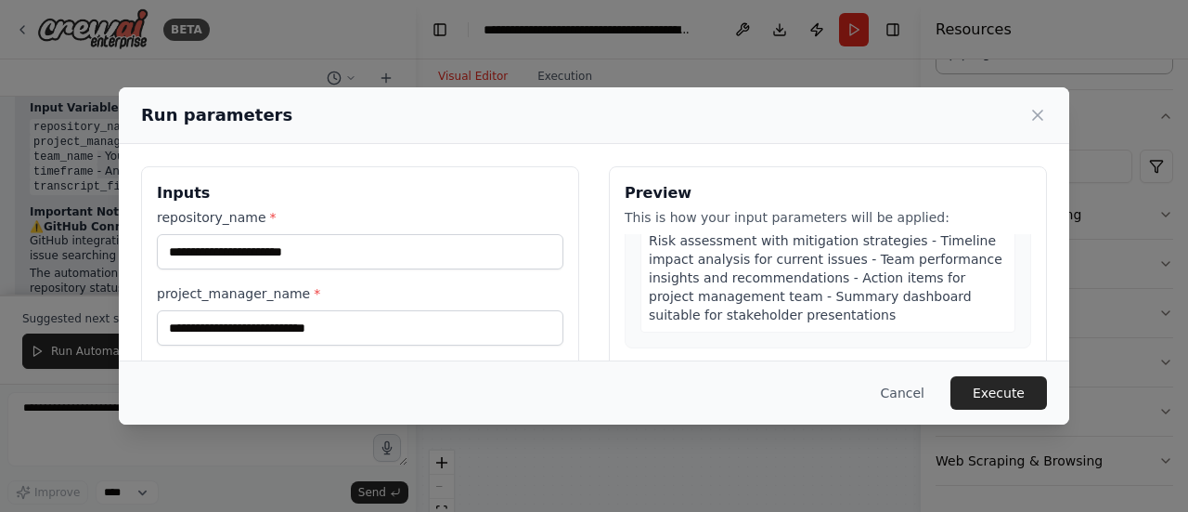
scroll to position [819, 0]
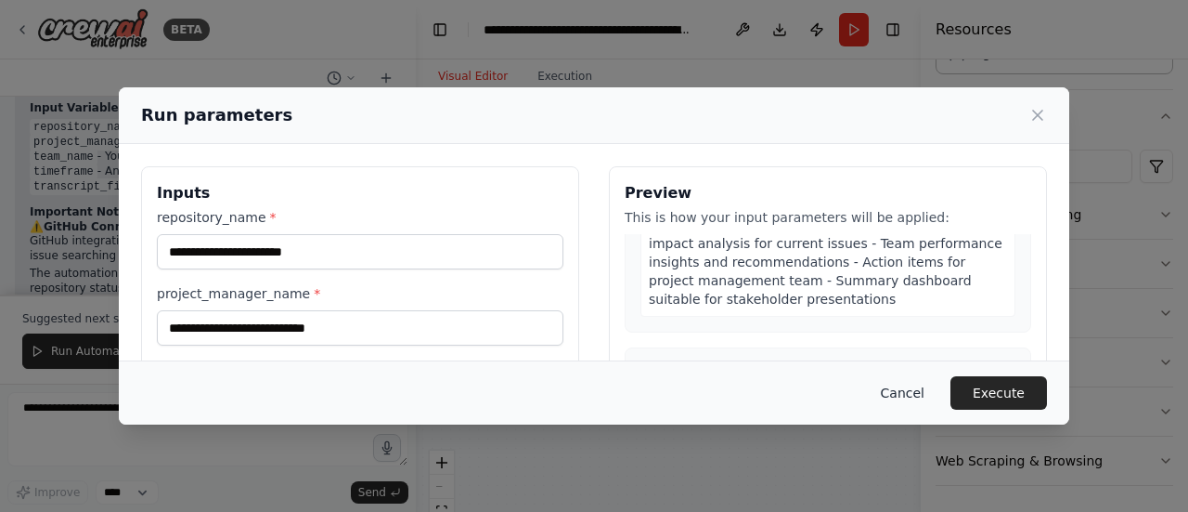
click at [918, 396] on button "Cancel" at bounding box center [902, 392] width 73 height 33
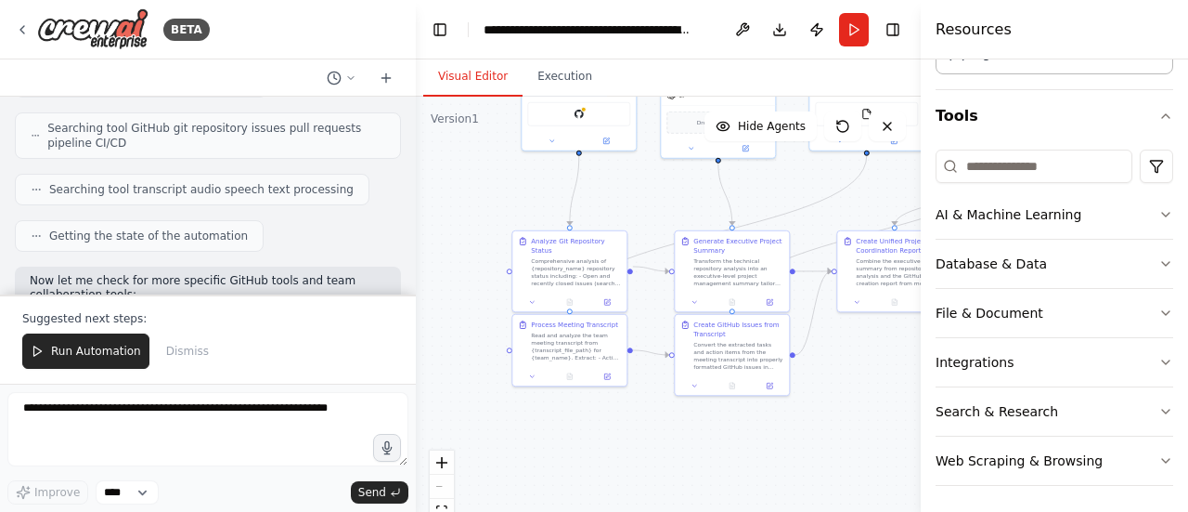
scroll to position [389, 0]
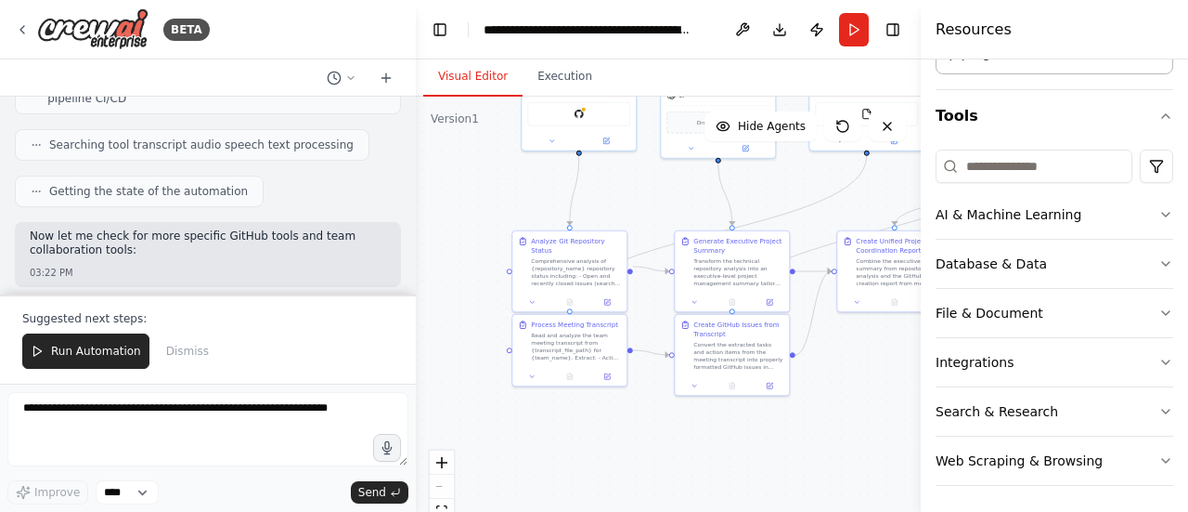
click at [170, 187] on span "Getting the state of the automation" at bounding box center [148, 191] width 199 height 15
click at [245, 185] on div "Getting the state of the automation" at bounding box center [208, 191] width 386 height 32
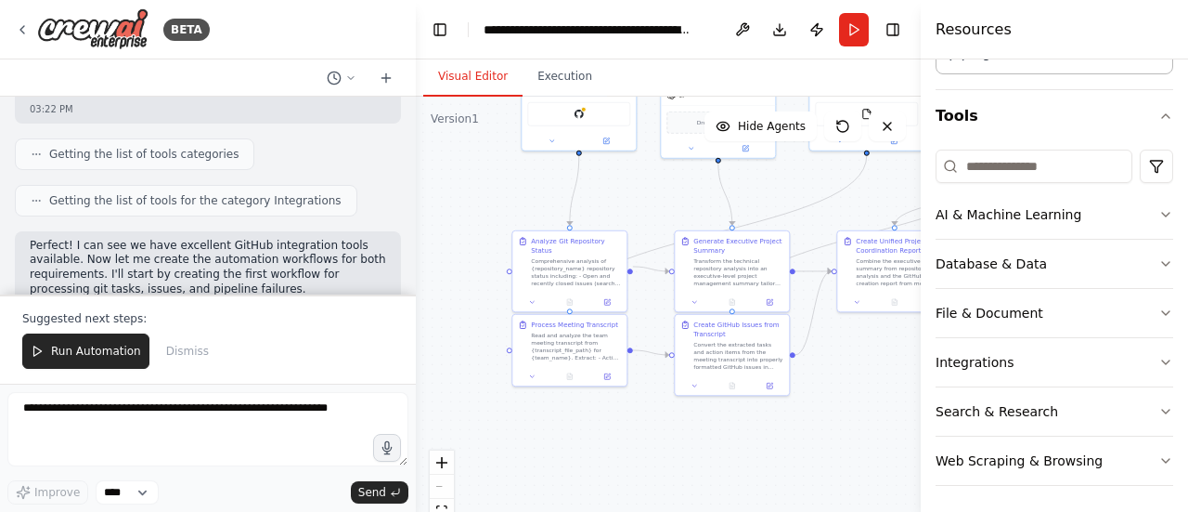
scroll to position [553, 0]
click at [146, 146] on span "Getting the list of tools categories" at bounding box center [143, 153] width 189 height 15
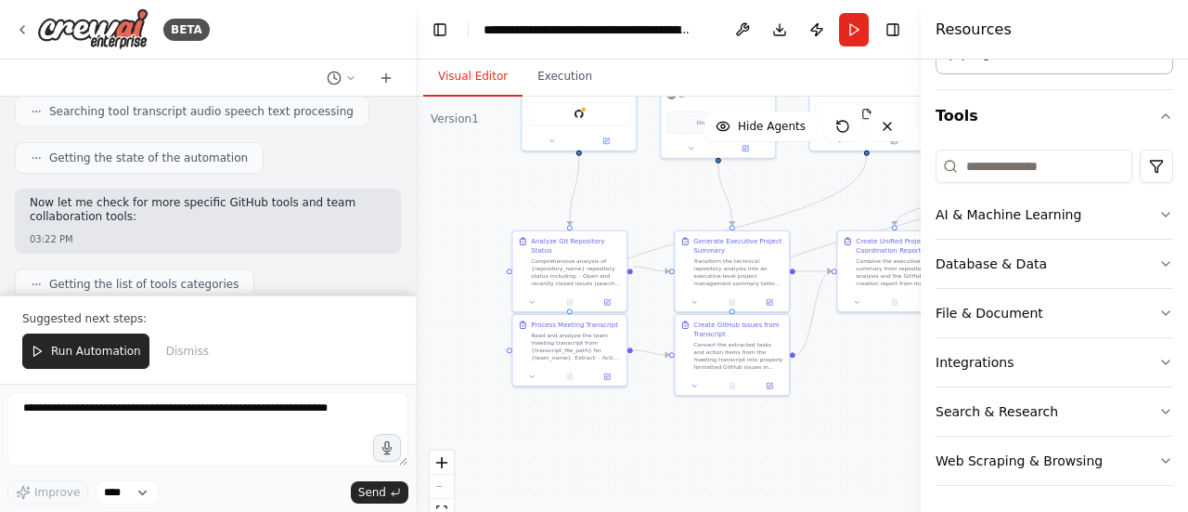
scroll to position [428, 0]
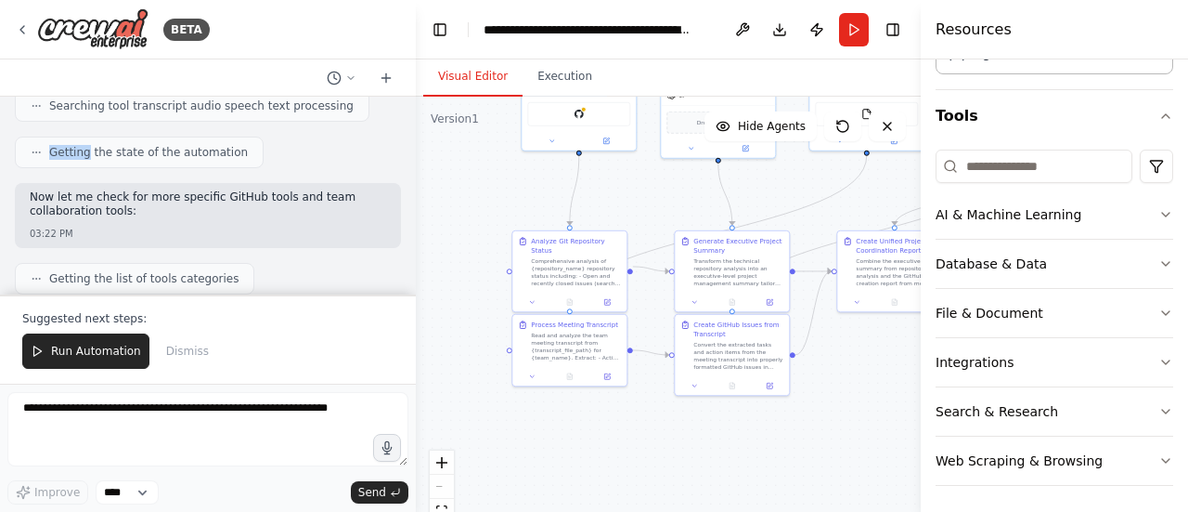
drag, startPoint x: 34, startPoint y: 147, endPoint x: 85, endPoint y: 158, distance: 52.3
click at [85, 158] on div "Getting the state of the automation" at bounding box center [139, 152] width 249 height 32
click at [150, 148] on span "Getting the state of the automation" at bounding box center [148, 152] width 199 height 15
click at [351, 77] on icon at bounding box center [350, 77] width 11 height 11
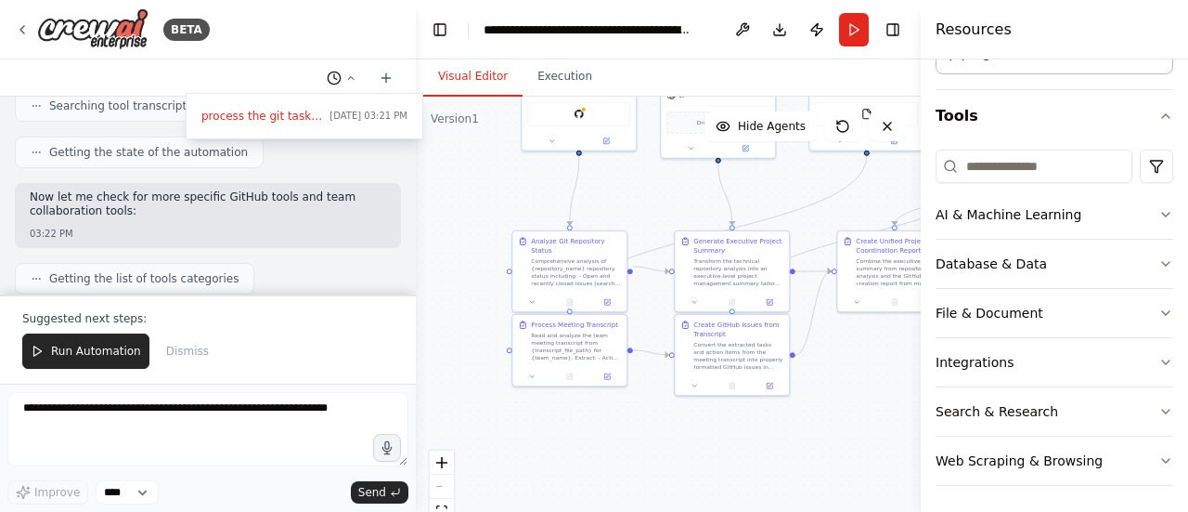
click at [351, 77] on div at bounding box center [208, 256] width 416 height 512
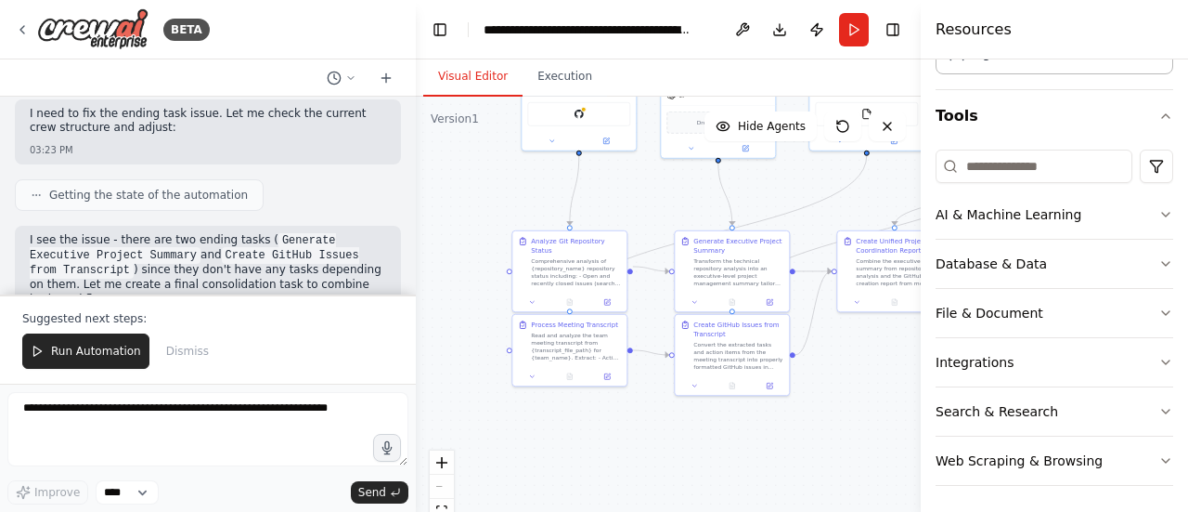
scroll to position [1397, 0]
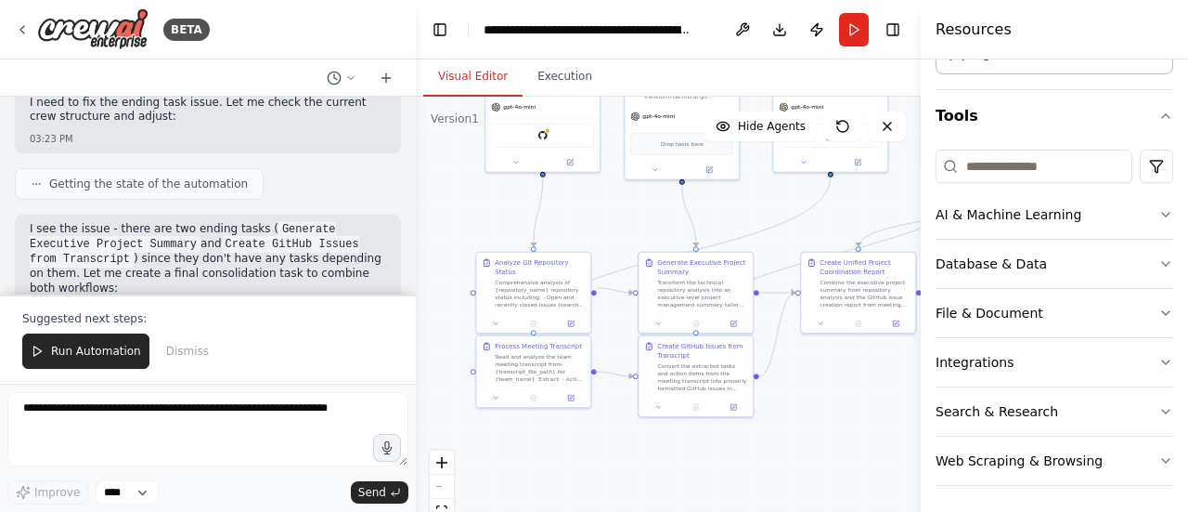
drag, startPoint x: 651, startPoint y: 207, endPoint x: 615, endPoint y: 228, distance: 42.0
click at [615, 228] on div ".deletable-edge-delete-btn { width: 20px; height: 20px; border: 0px solid #ffff…" at bounding box center [668, 329] width 505 height 464
click at [1077, 409] on button "Search & Research" at bounding box center [1055, 411] width 238 height 48
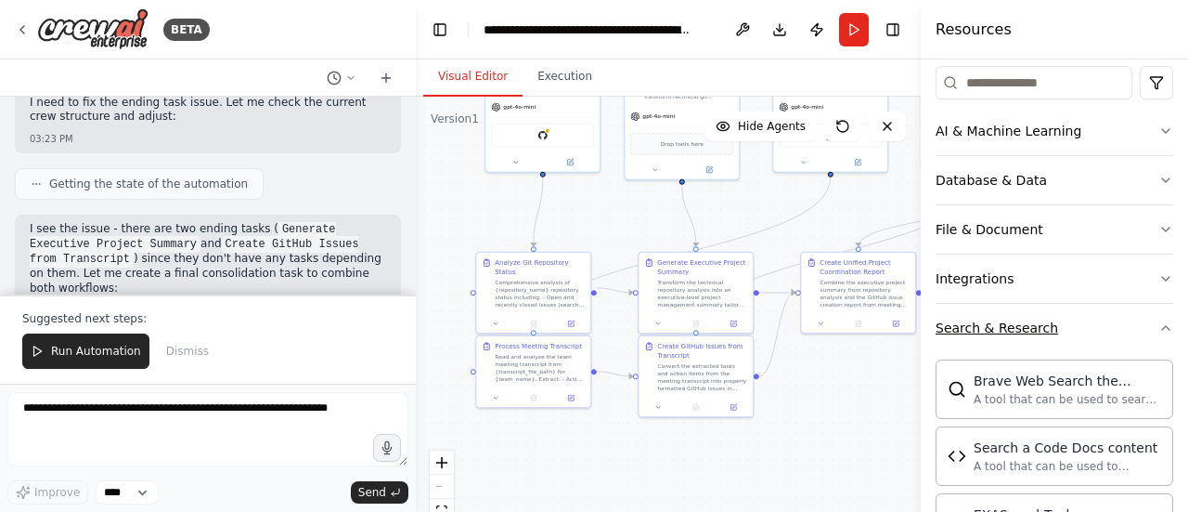
click at [1075, 331] on button "Search & Research" at bounding box center [1055, 328] width 238 height 48
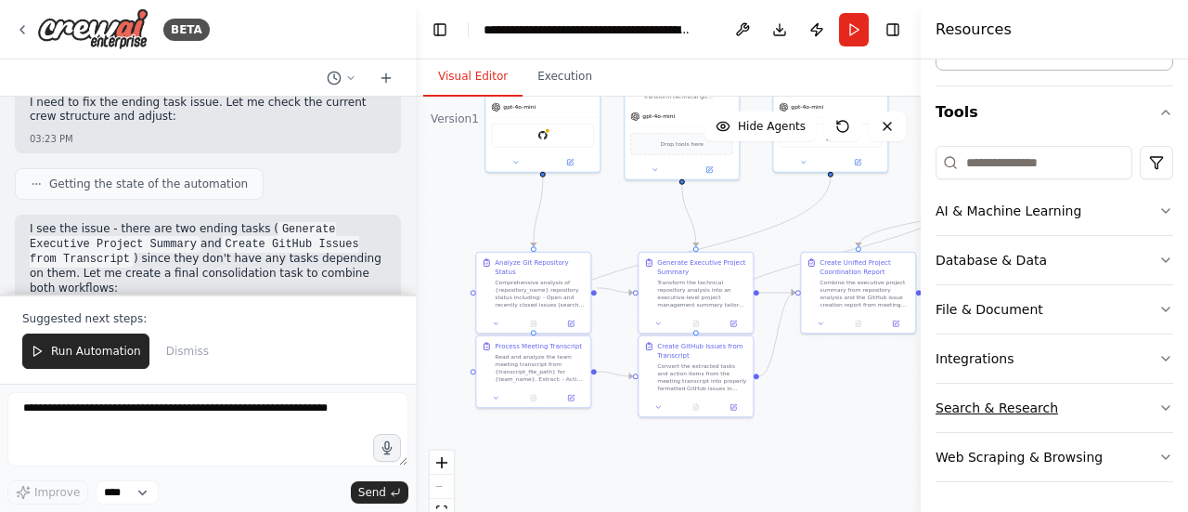
scroll to position [145, 0]
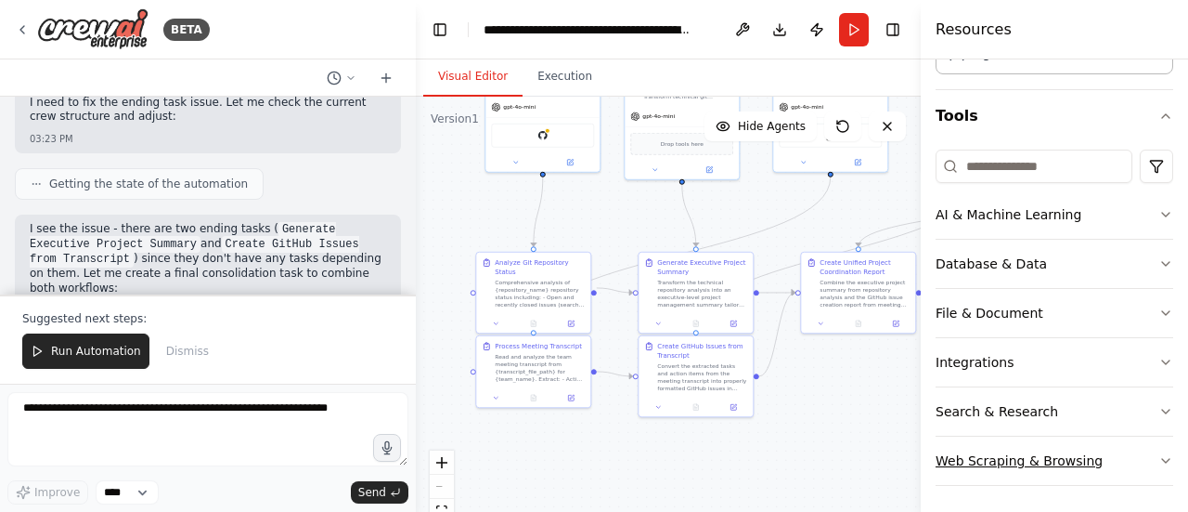
click at [1024, 452] on div "Web Scraping & Browsing" at bounding box center [1019, 460] width 167 height 19
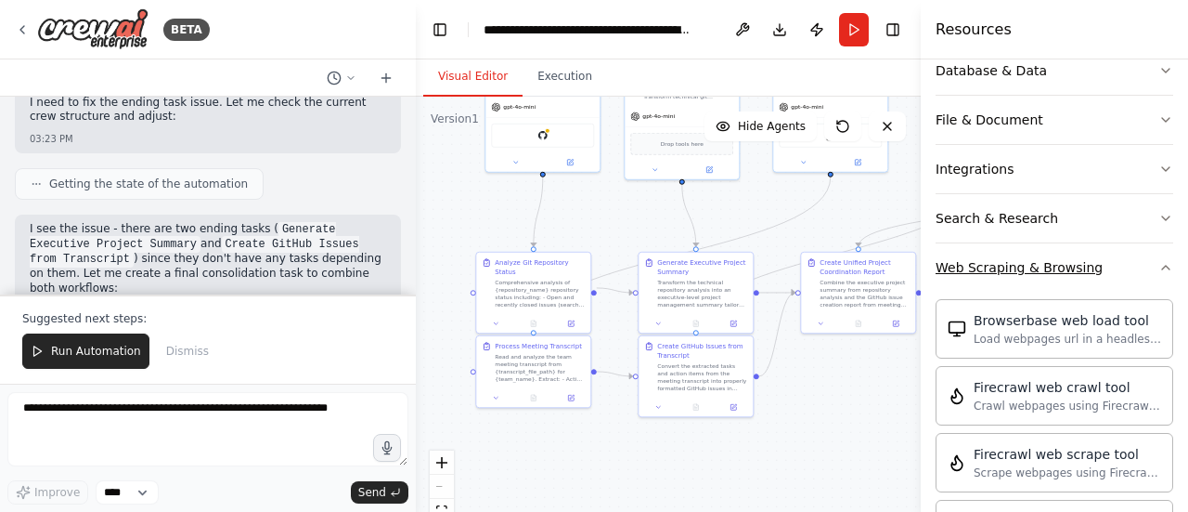
scroll to position [337, 0]
click at [1058, 283] on button "Web Scraping & Browsing" at bounding box center [1055, 268] width 238 height 48
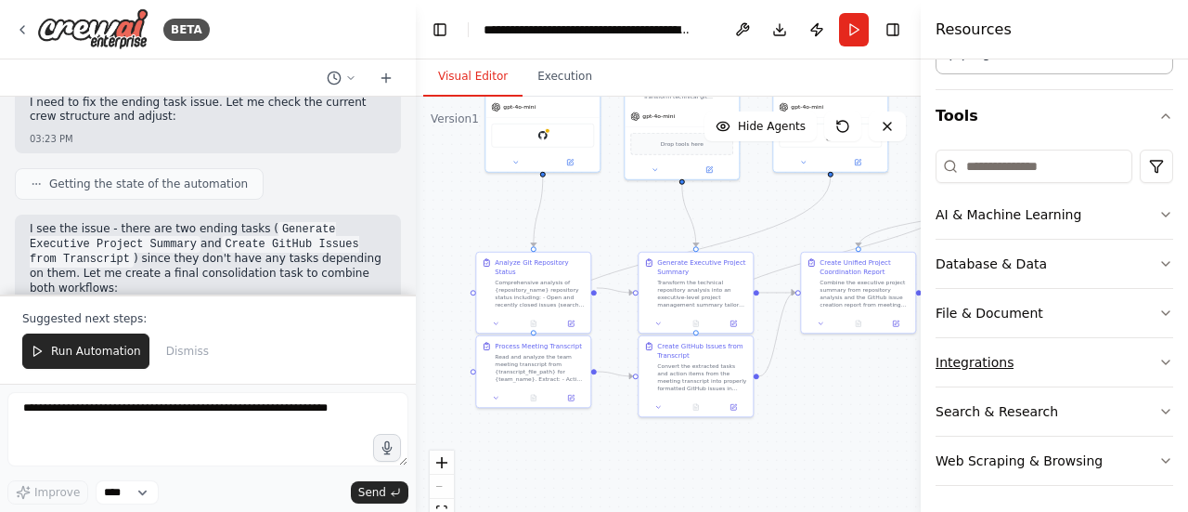
click at [1029, 347] on button "Integrations" at bounding box center [1055, 362] width 238 height 48
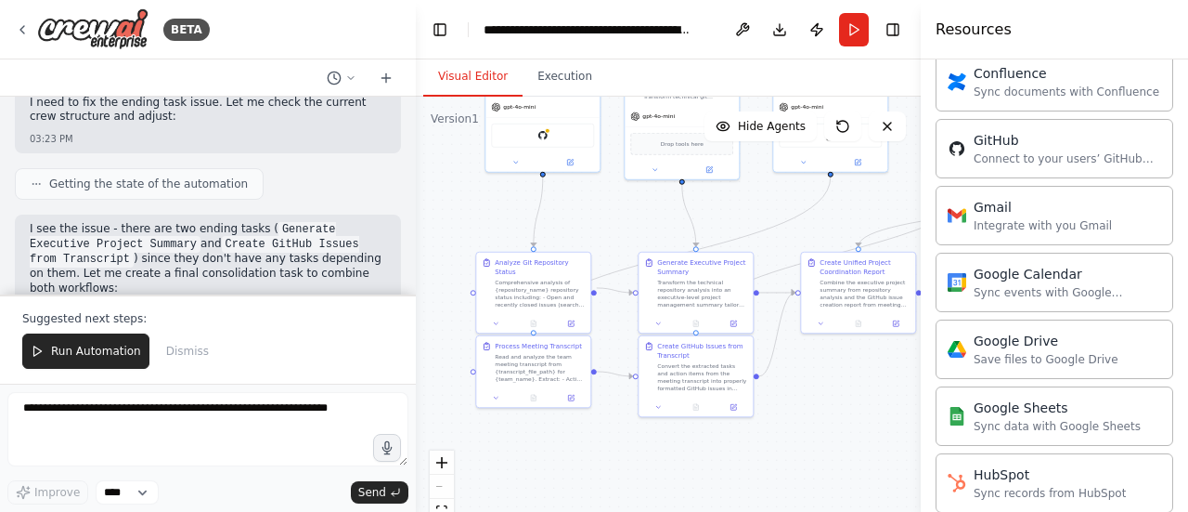
scroll to position [689, 0]
click at [1049, 215] on div "Integrate with you Gmail" at bounding box center [1043, 222] width 138 height 15
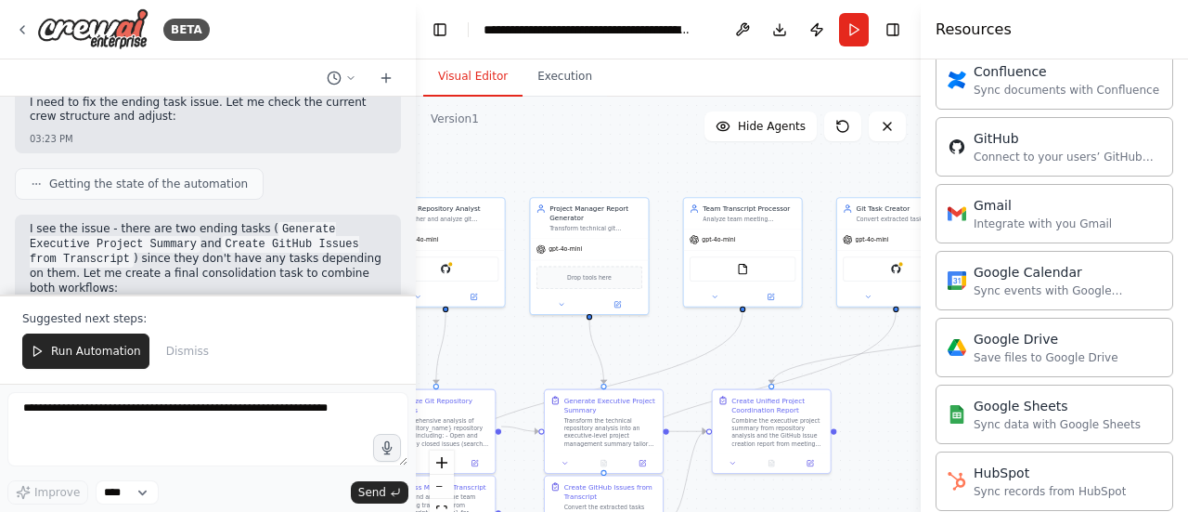
drag, startPoint x: 822, startPoint y: 206, endPoint x: 736, endPoint y: 343, distance: 161.0
click at [736, 343] on div ".deletable-edge-delete-btn { width: 20px; height: 20px; border: 0px solid #ffff…" at bounding box center [668, 329] width 505 height 464
drag, startPoint x: 639, startPoint y: 382, endPoint x: 815, endPoint y: 367, distance: 177.0
click at [329, 149] on div ".deletable-edge-delete-btn { width: 20px; height: 20px; border: 0px solid #ffff…" at bounding box center [329, 149] width 0 height 0
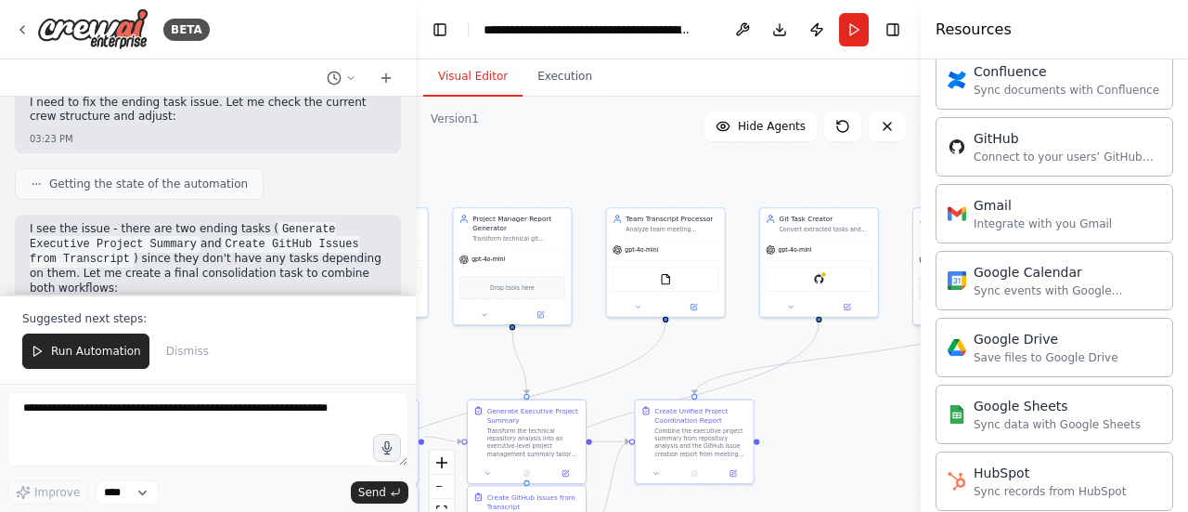
drag, startPoint x: 777, startPoint y: 358, endPoint x: 700, endPoint y: 369, distance: 77.7
click at [700, 369] on div ".deletable-edge-delete-btn { width: 20px; height: 20px; border: 0px solid #ffff…" at bounding box center [668, 329] width 505 height 464
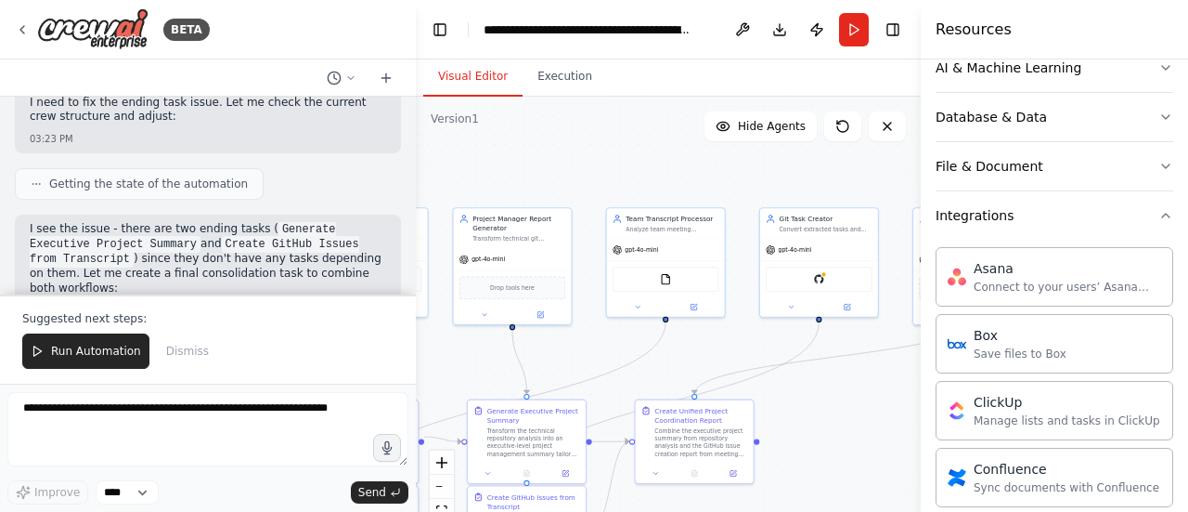
scroll to position [288, 0]
click at [1159, 212] on icon "button" at bounding box center [1166, 219] width 15 height 15
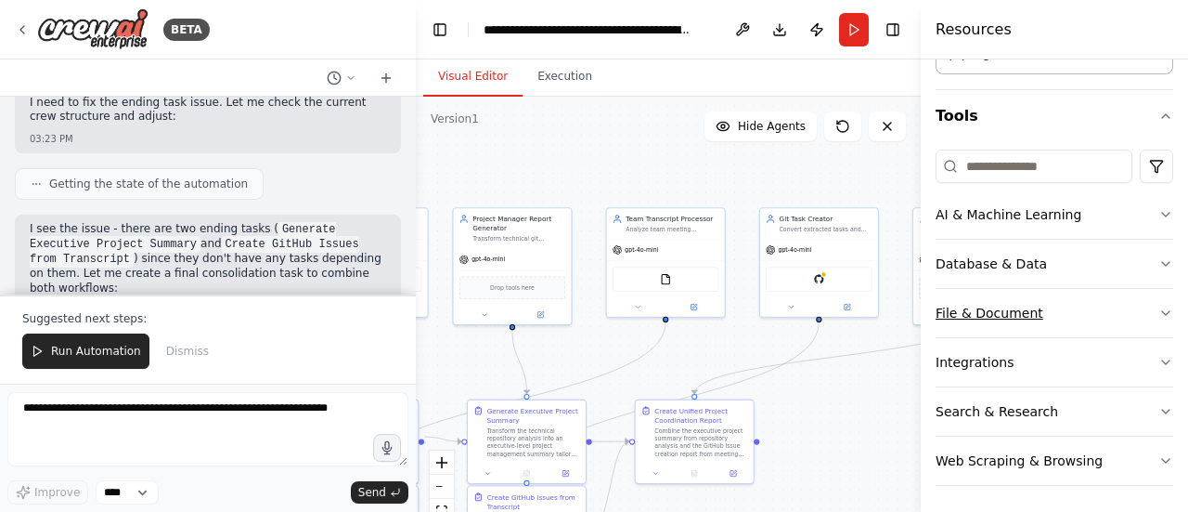
click at [1128, 318] on button "File & Document" at bounding box center [1055, 313] width 238 height 48
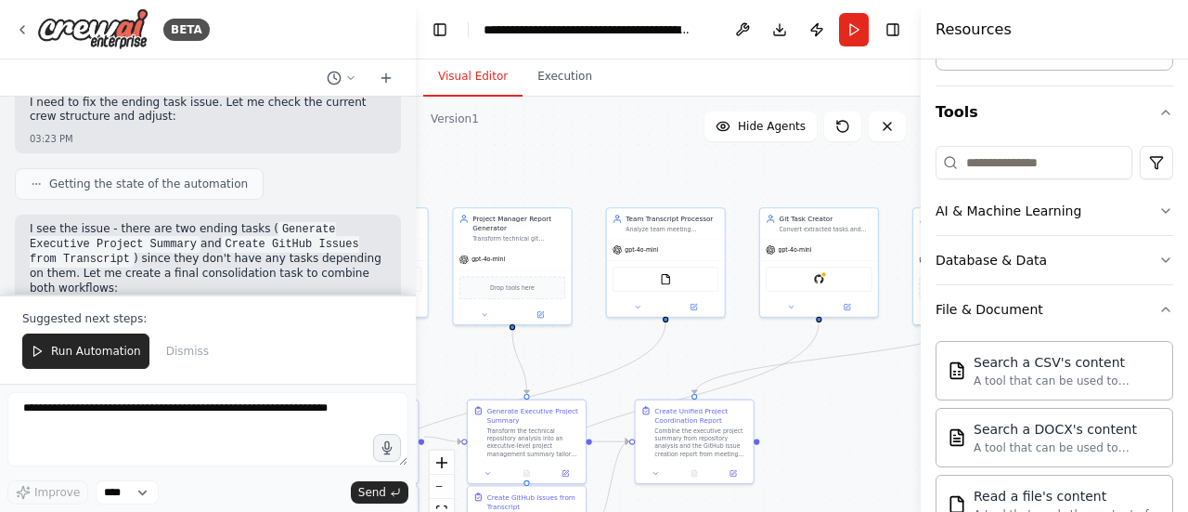
scroll to position [148, 0]
click at [1116, 308] on button "File & Document" at bounding box center [1055, 310] width 238 height 48
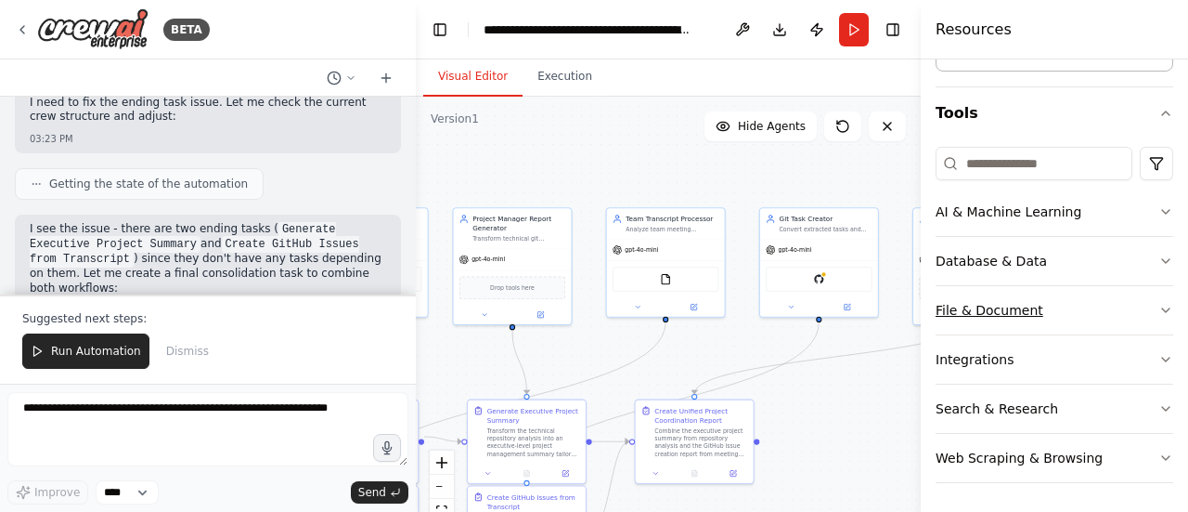
scroll to position [145, 0]
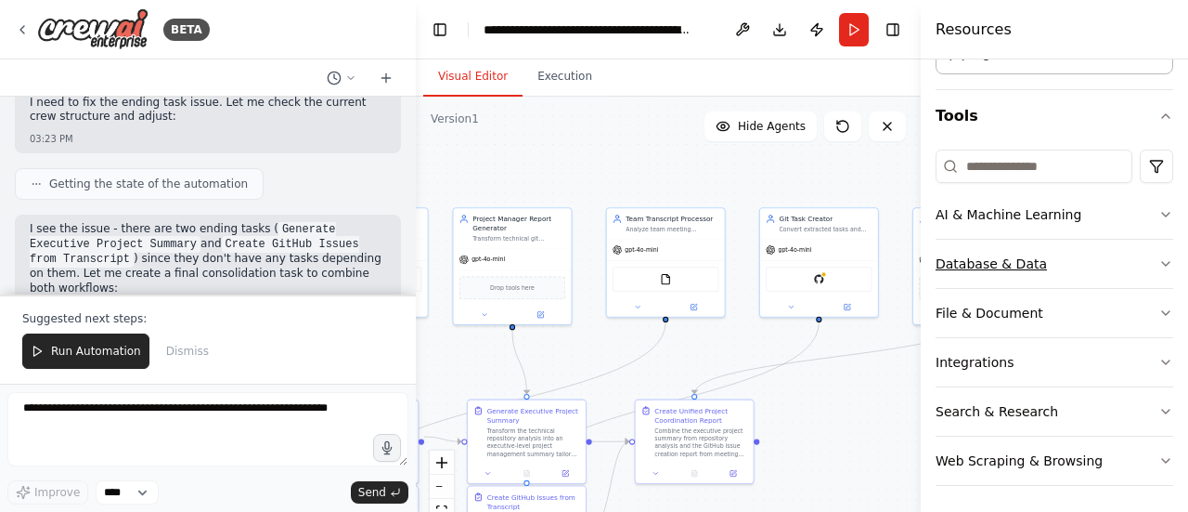
click at [1087, 263] on button "Database & Data" at bounding box center [1055, 264] width 238 height 48
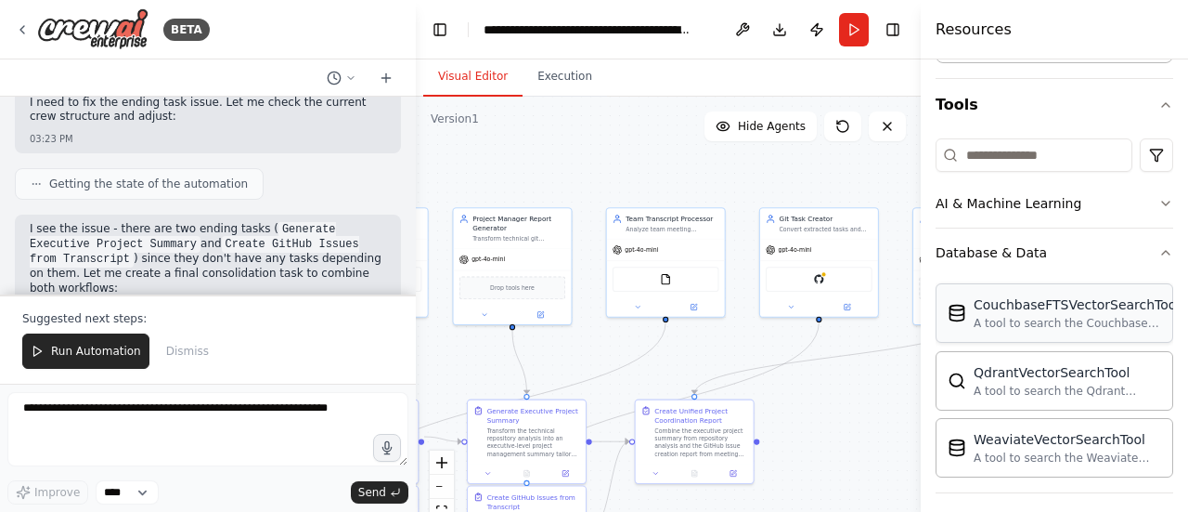
scroll to position [147, 0]
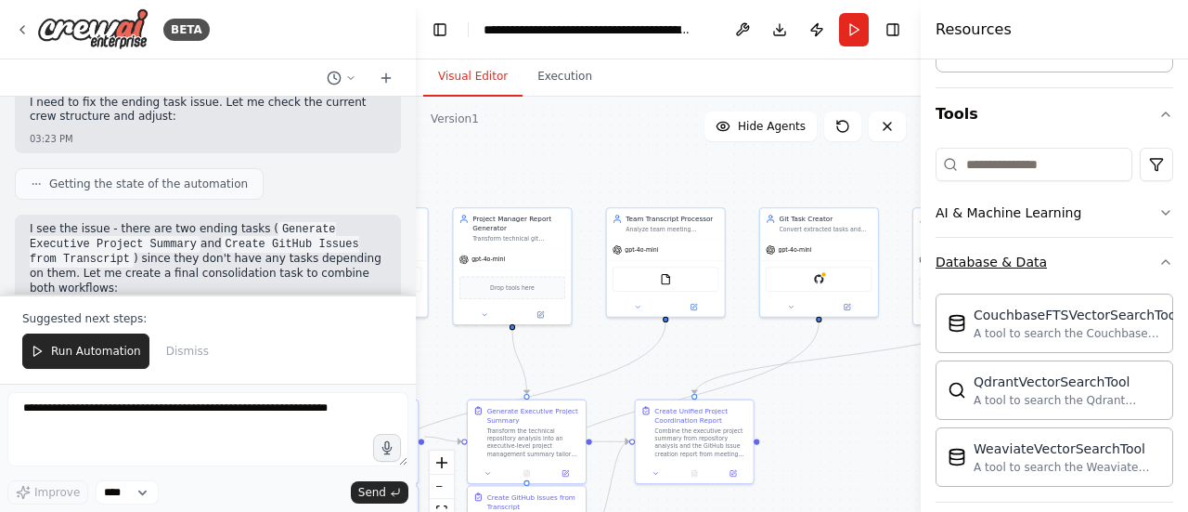
click at [1101, 257] on button "Database & Data" at bounding box center [1055, 262] width 238 height 48
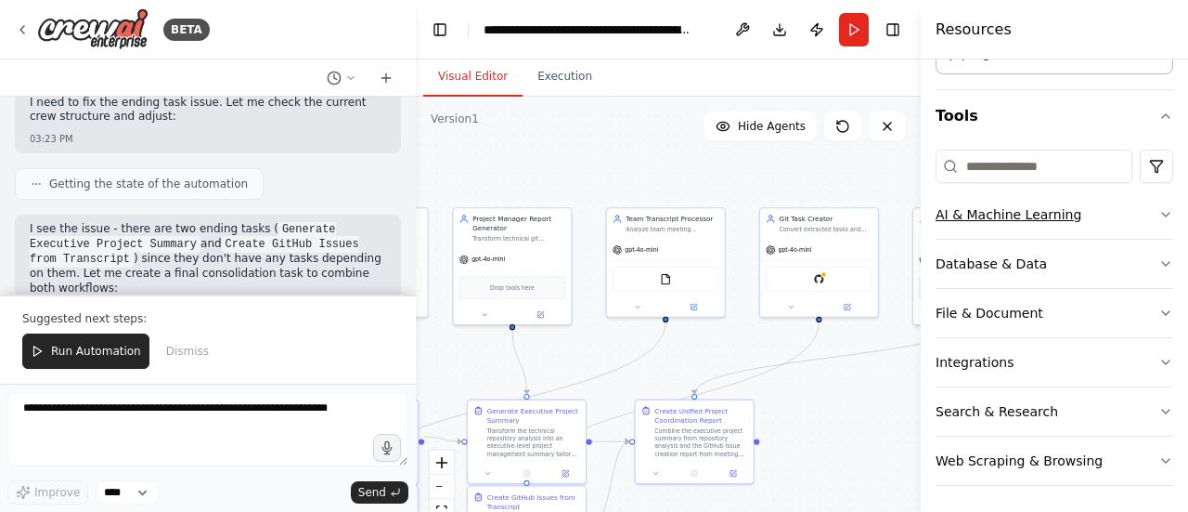
click at [1096, 206] on button "AI & Machine Learning" at bounding box center [1055, 214] width 238 height 48
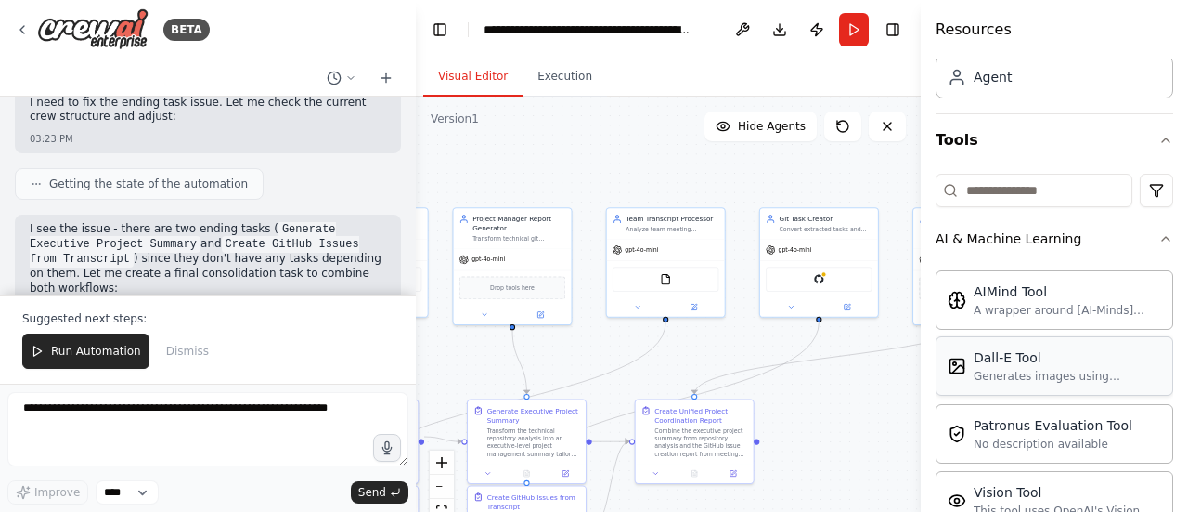
scroll to position [111, 0]
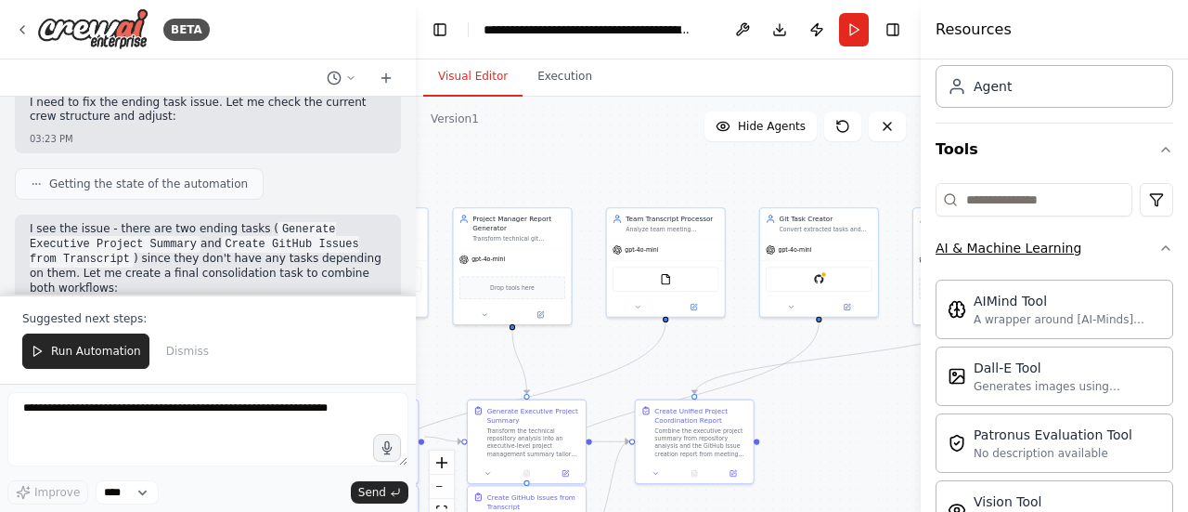
click at [1120, 249] on button "AI & Machine Learning" at bounding box center [1055, 248] width 238 height 48
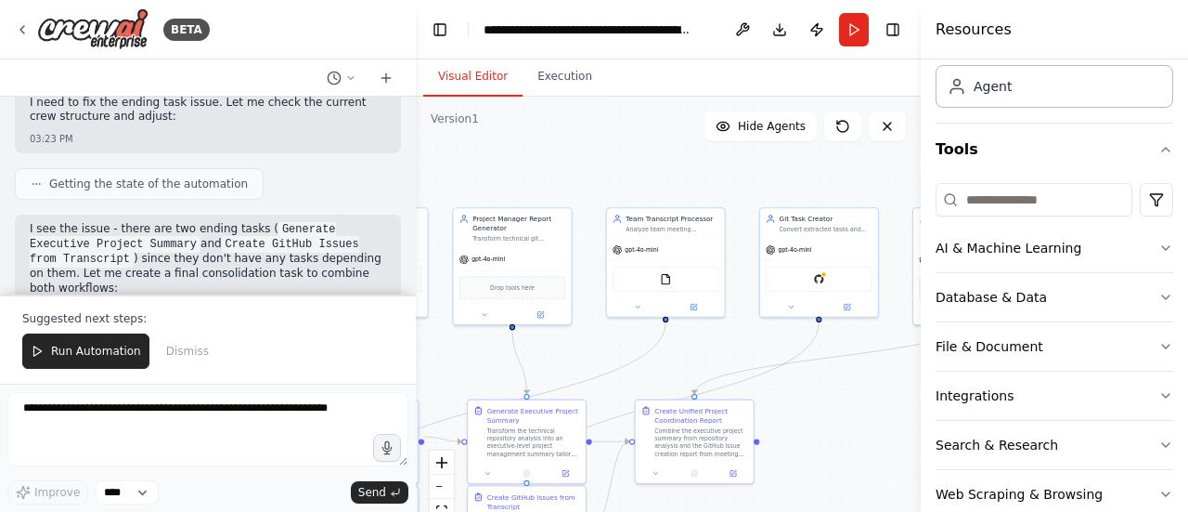
click at [854, 448] on div ".deletable-edge-delete-btn { width: 20px; height: 20px; border: 0px solid #ffff…" at bounding box center [668, 329] width 505 height 464
click at [1058, 98] on div "Agent" at bounding box center [1055, 85] width 238 height 43
click at [998, 83] on div "Agent" at bounding box center [993, 85] width 38 height 19
drag, startPoint x: 998, startPoint y: 83, endPoint x: 1001, endPoint y: 155, distance: 72.5
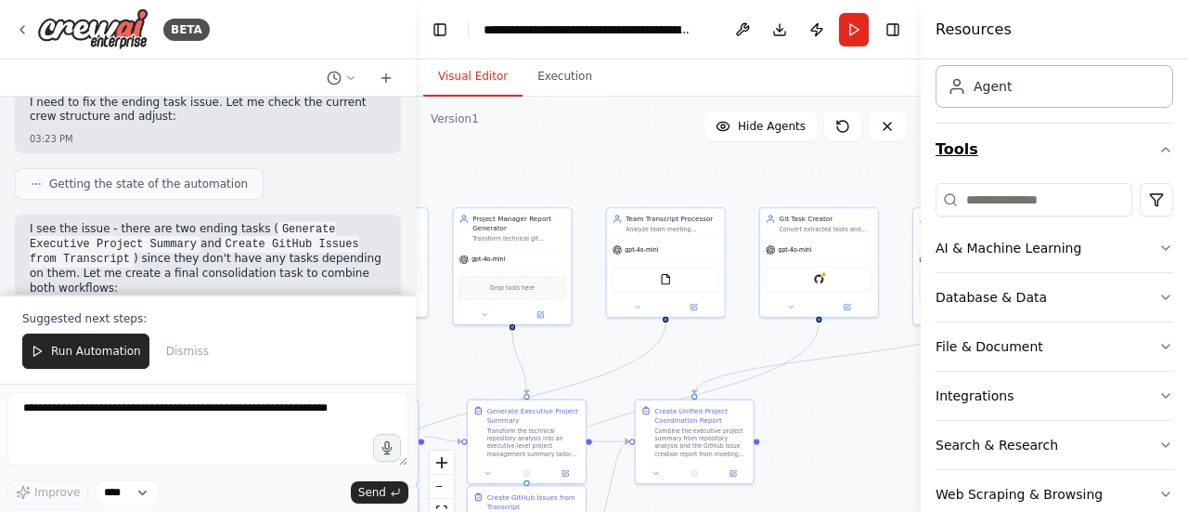
click at [1001, 155] on div "Crew Task Agent Tools AI & Machine Learning Database & Data File & Document Int…" at bounding box center [1055, 244] width 238 height 578
click at [1047, 140] on button "Tools" at bounding box center [1055, 149] width 238 height 52
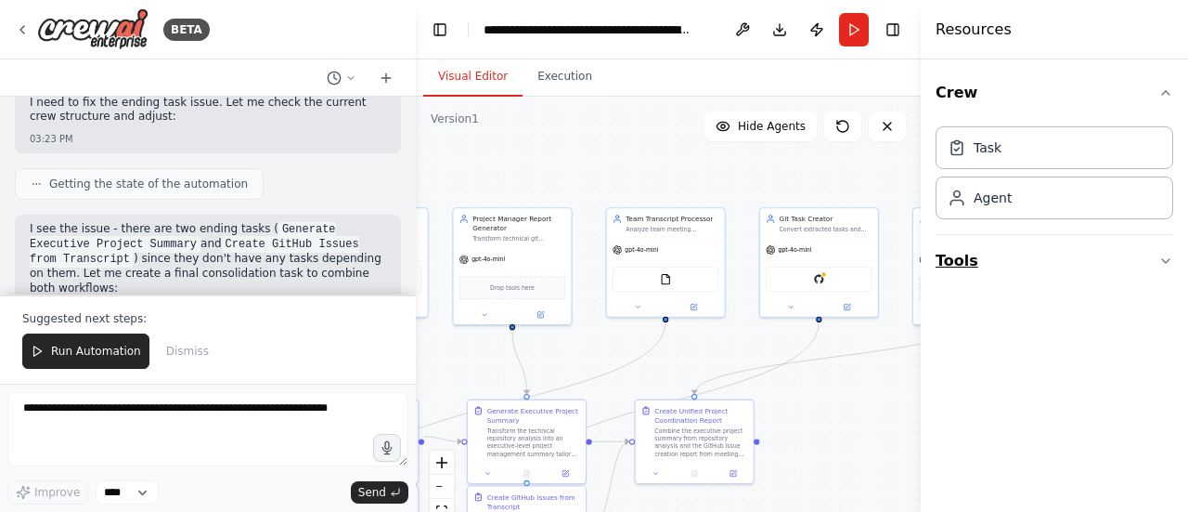
click at [993, 274] on button "Tools" at bounding box center [1055, 261] width 238 height 52
click at [1032, 161] on div "Task" at bounding box center [1055, 146] width 238 height 43
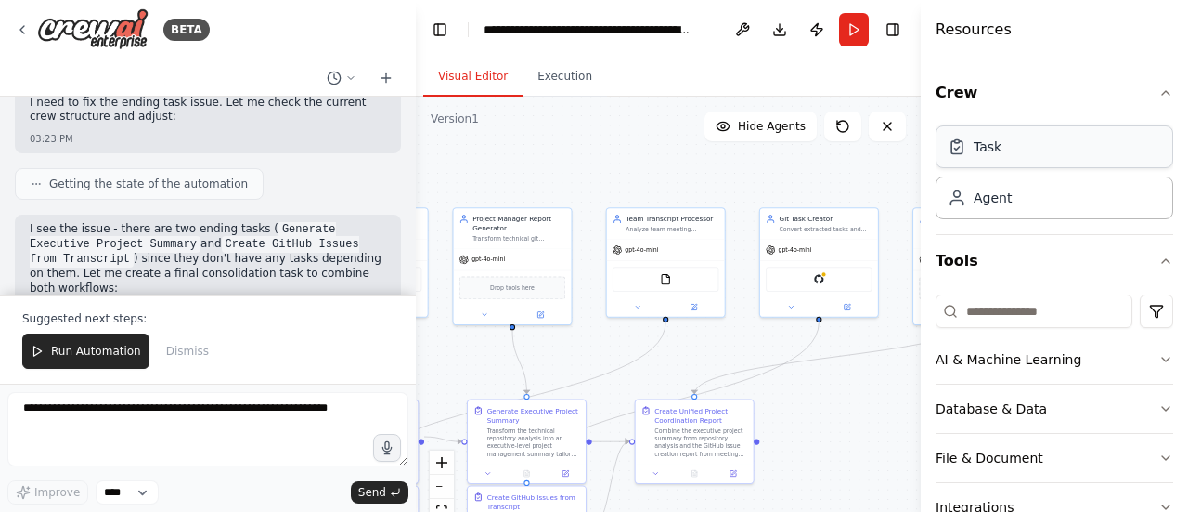
click at [986, 148] on div "Task" at bounding box center [988, 146] width 28 height 19
click at [988, 195] on div "Agent" at bounding box center [993, 197] width 38 height 19
drag, startPoint x: 988, startPoint y: 195, endPoint x: 970, endPoint y: 153, distance: 45.4
click at [970, 153] on div "Task Agent" at bounding box center [1055, 169] width 238 height 100
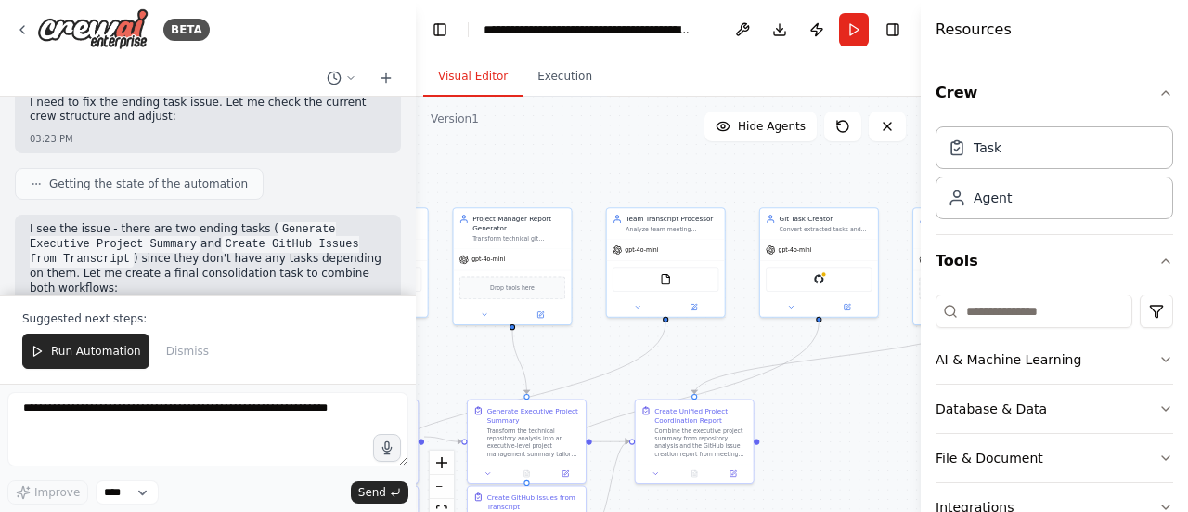
drag, startPoint x: 959, startPoint y: 350, endPoint x: 819, endPoint y: 371, distance: 141.8
click at [819, 371] on div "BETA process the git tasks , issues , and pipelines failed , all and generate s…" at bounding box center [594, 256] width 1188 height 512
click at [953, 365] on div "AI & Machine Learning" at bounding box center [1009, 359] width 146 height 19
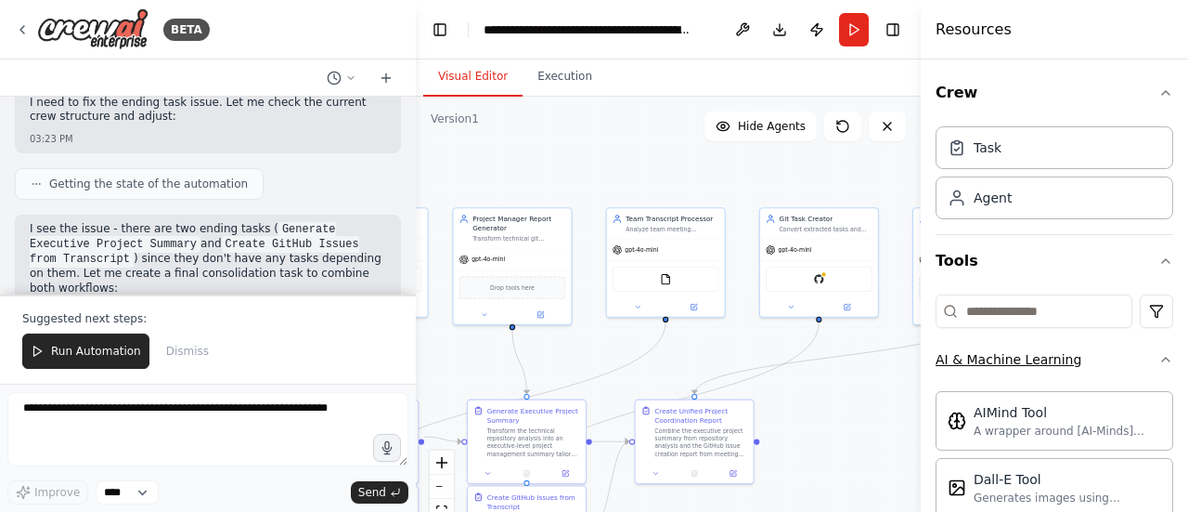
scroll to position [96, 0]
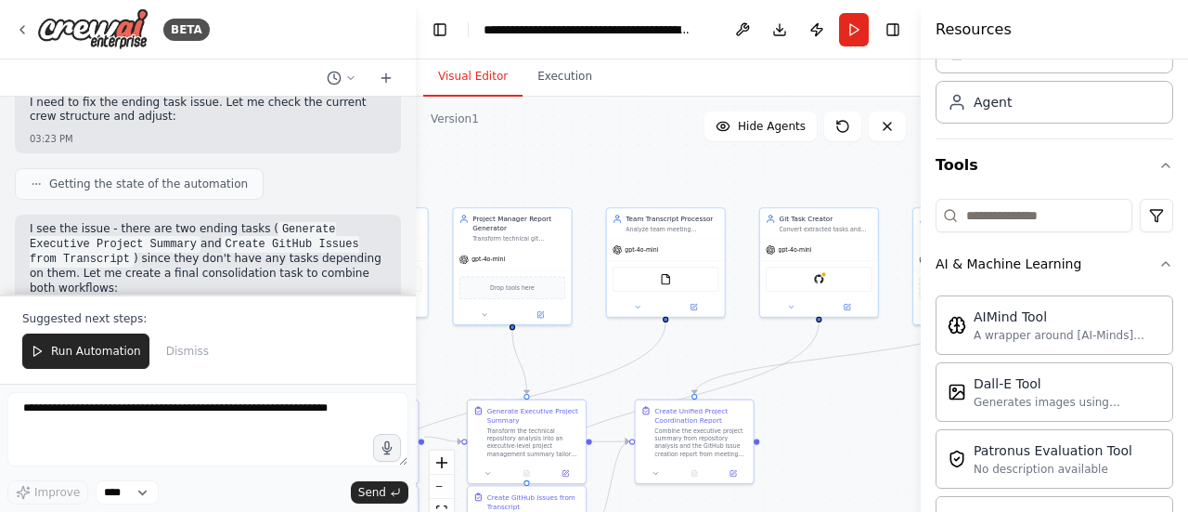
click at [783, 170] on div ".deletable-edge-delete-btn { width: 20px; height: 20px; border: 0px solid #ffff…" at bounding box center [668, 329] width 505 height 464
